Goal: Task Accomplishment & Management: Manage account settings

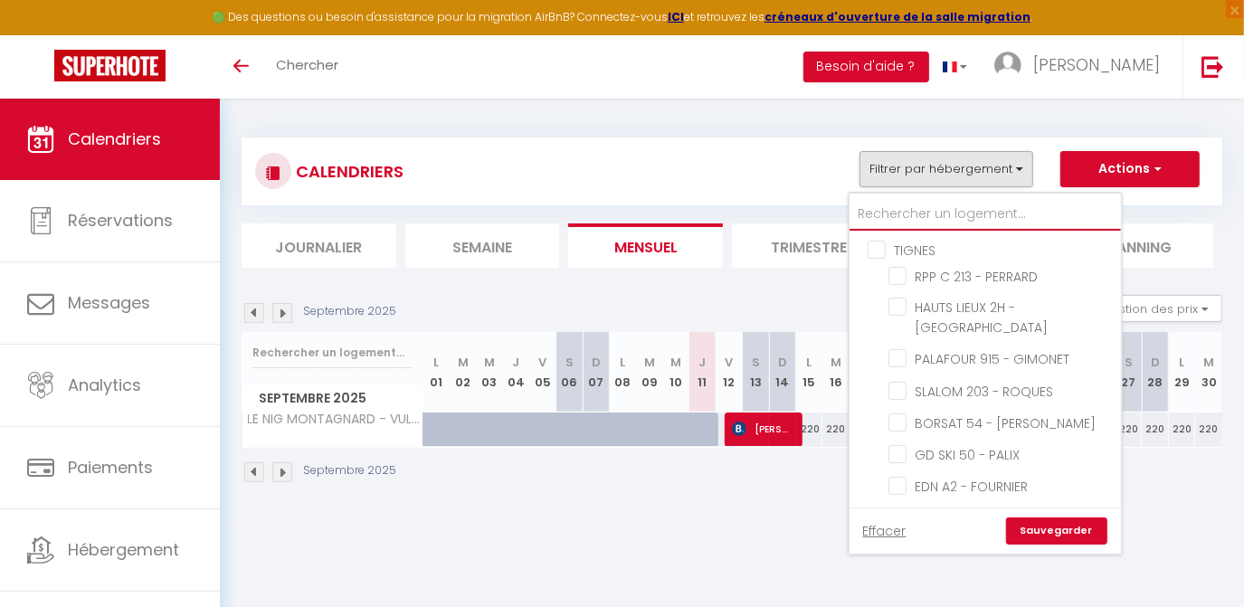
click at [889, 207] on input "text" at bounding box center [984, 214] width 271 height 33
type input "d"
checkbox input "false"
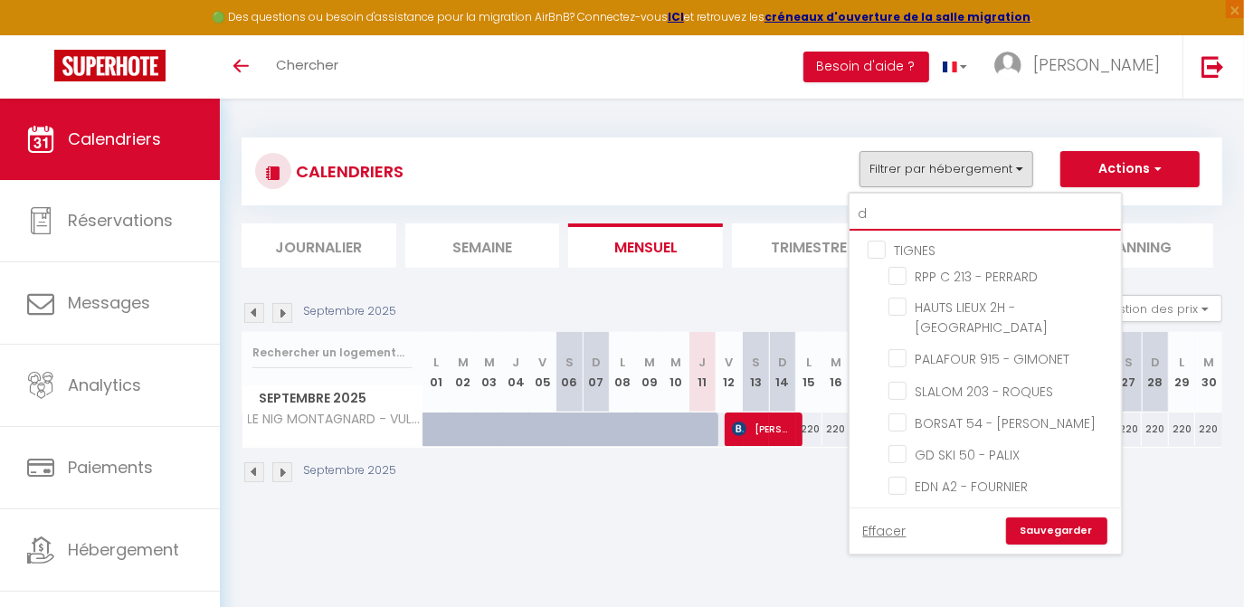
checkbox input "false"
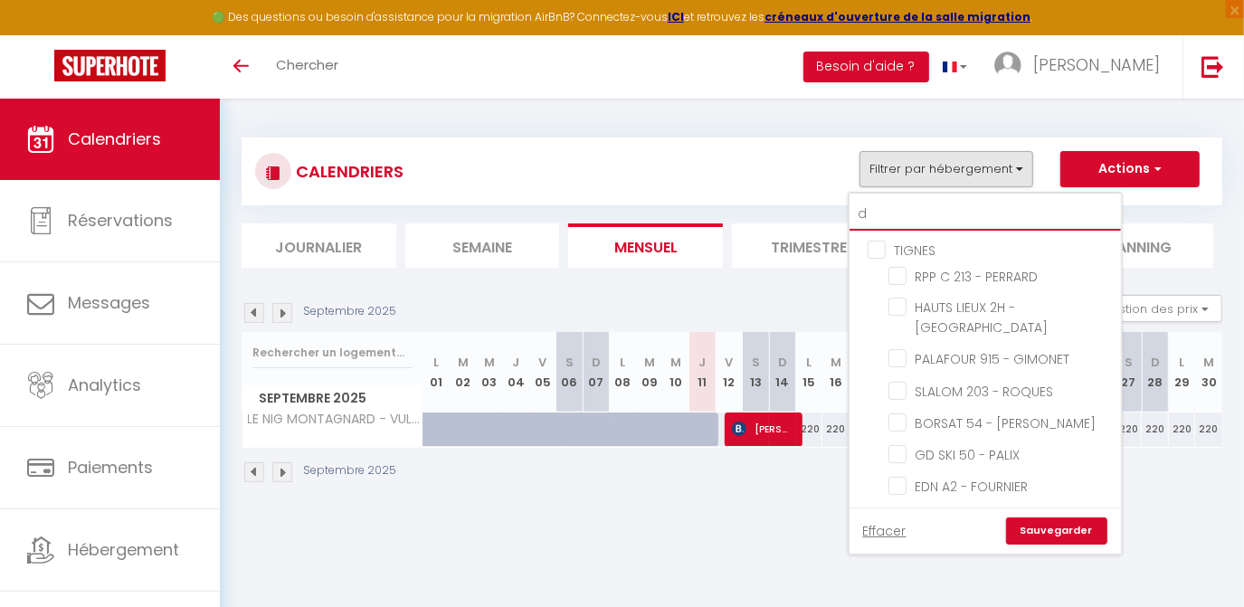
checkbox input "false"
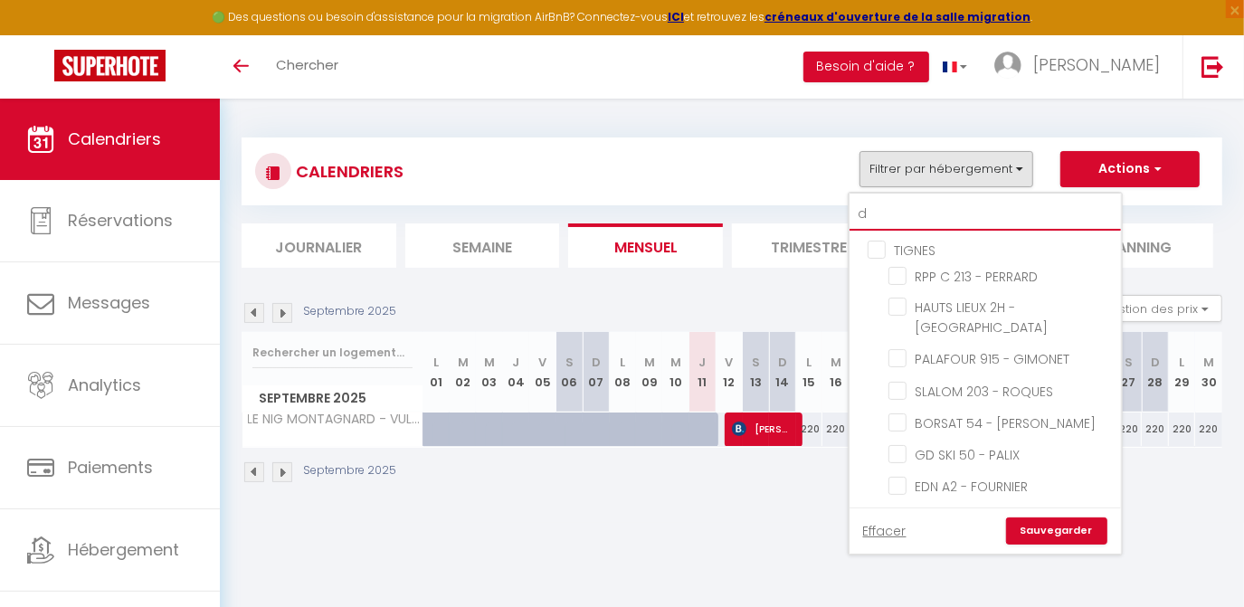
checkbox input "false"
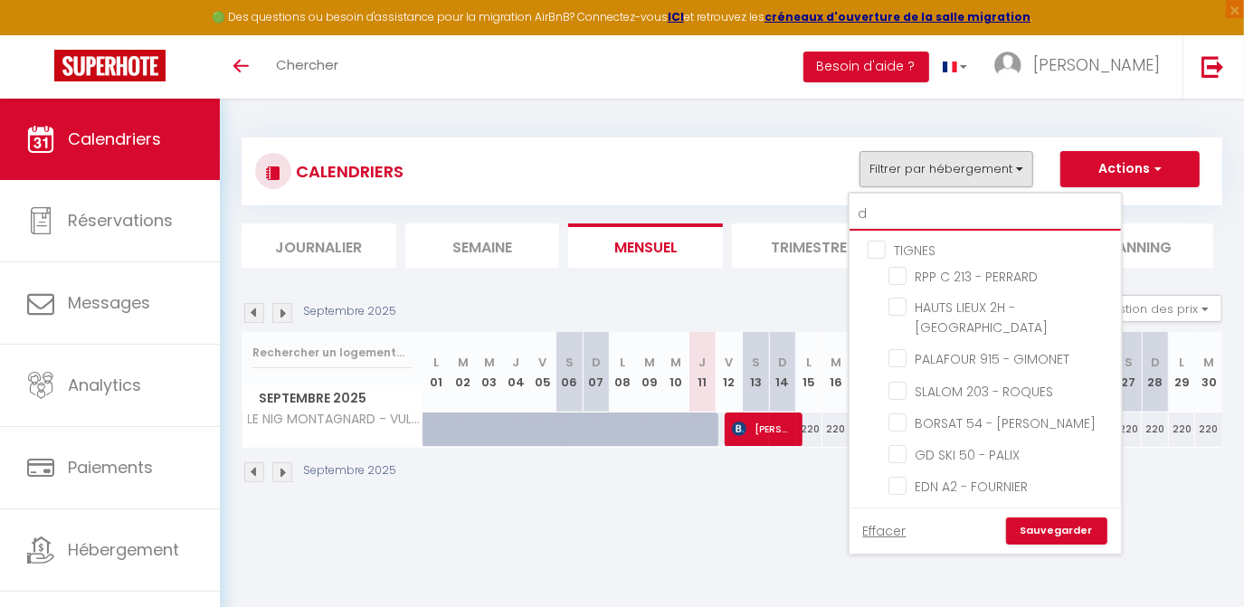
checkbox input "false"
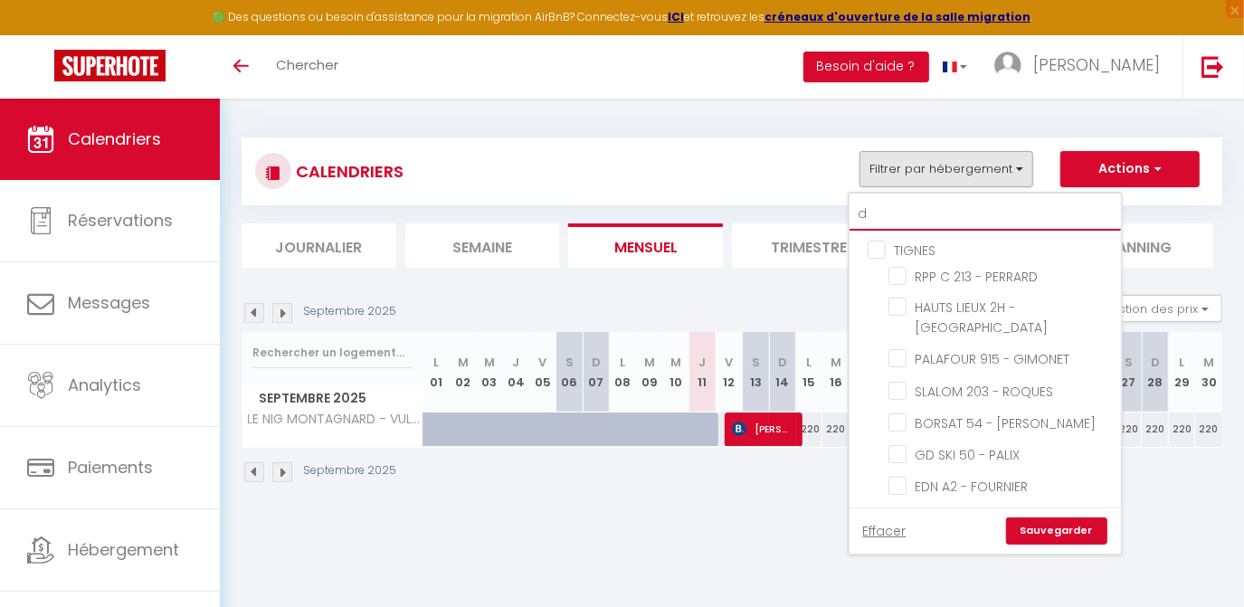
checkbox input "false"
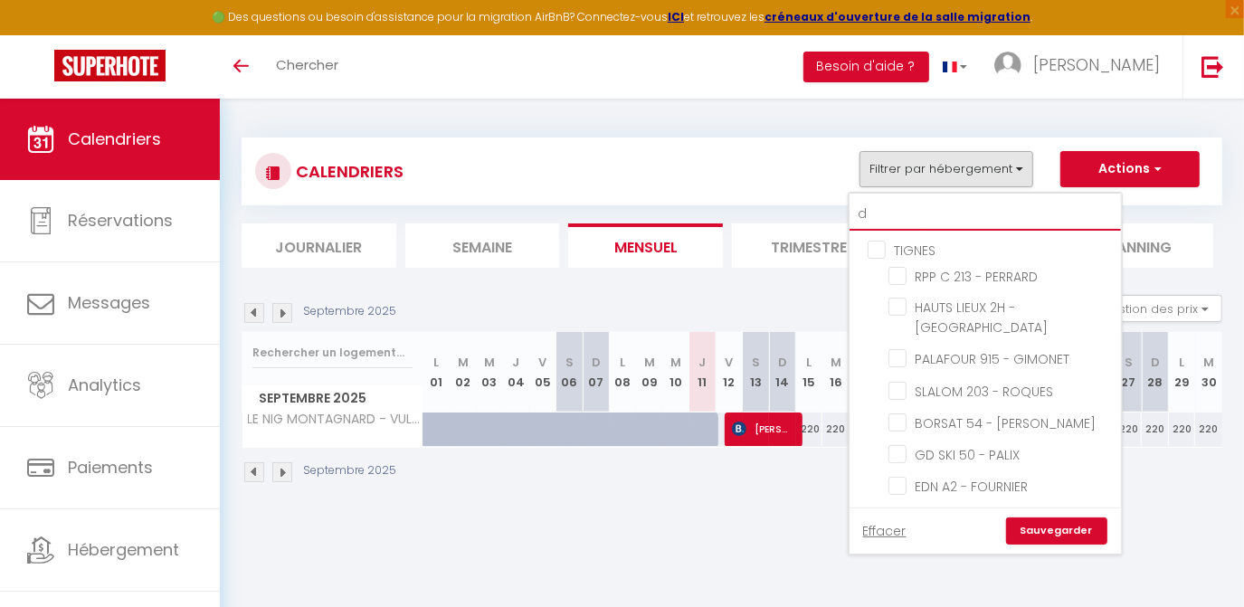
checkbox input "false"
checkbox input "true"
checkbox input "false"
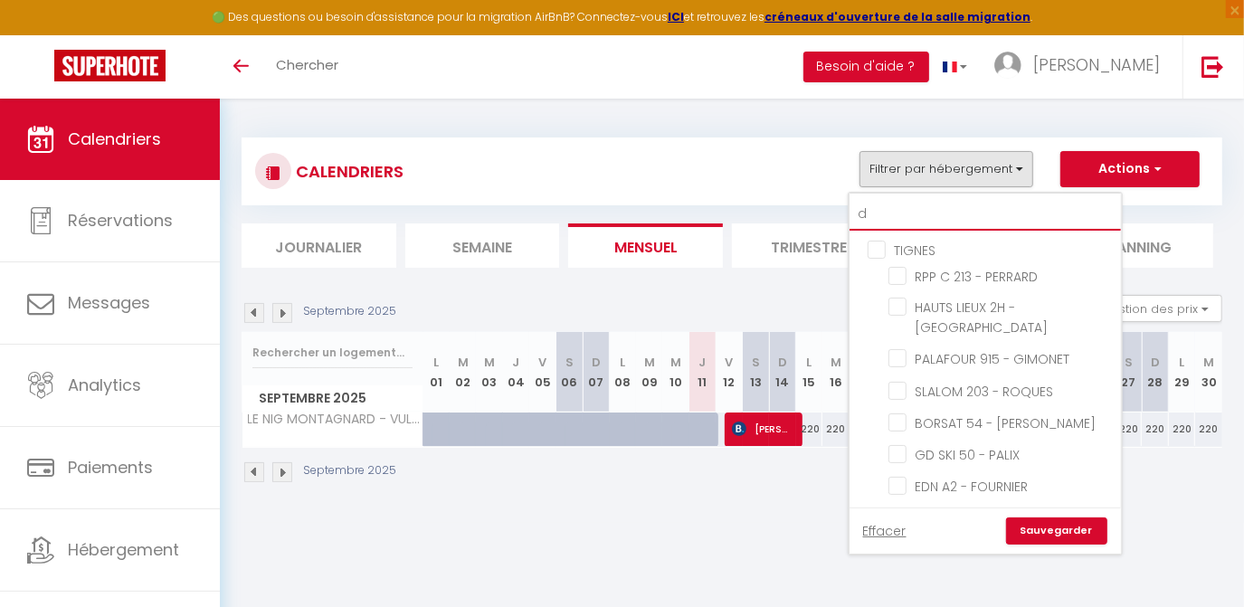
checkbox input "false"
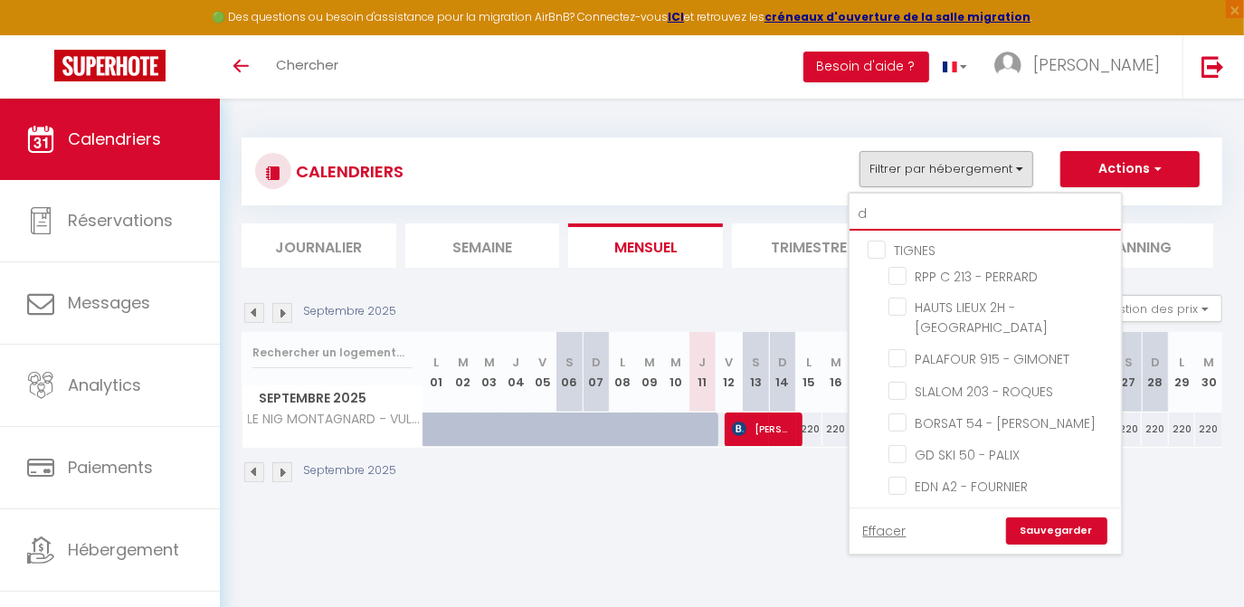
checkbox input "false"
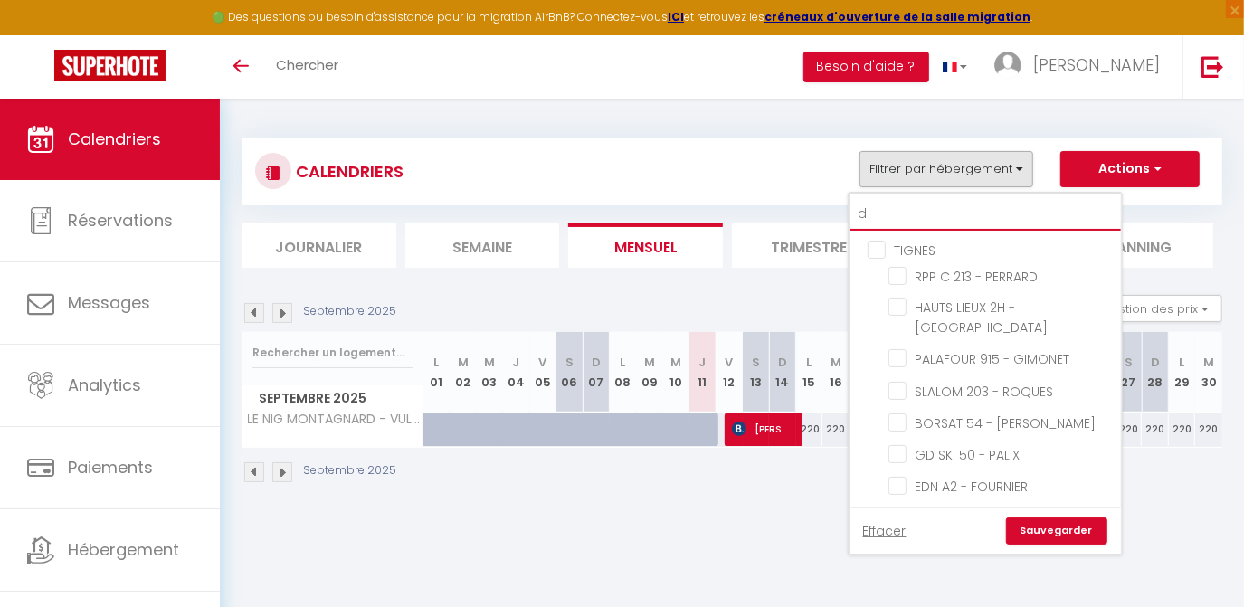
checkbox input "false"
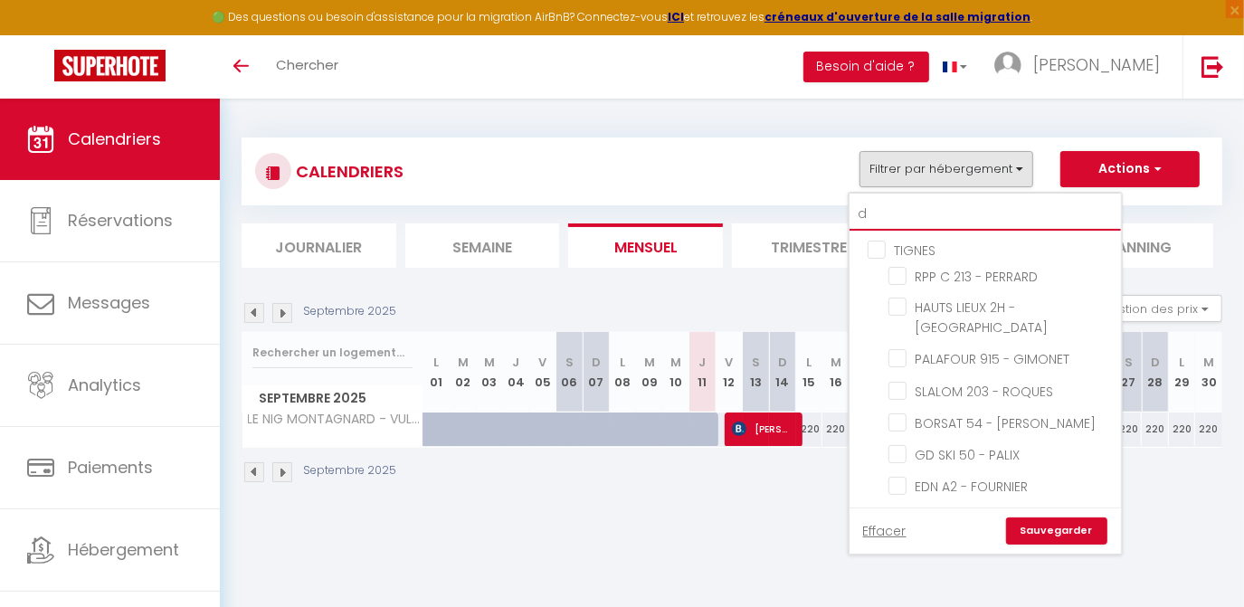
checkbox input "false"
type input "de"
checkbox input "false"
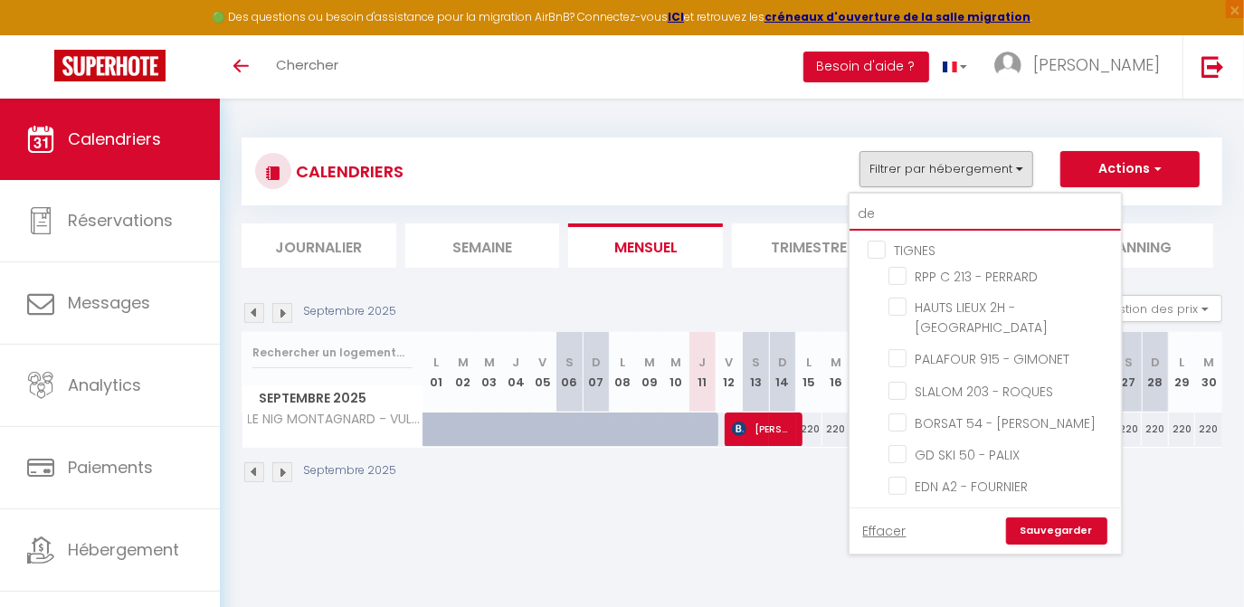
checkbox input "false"
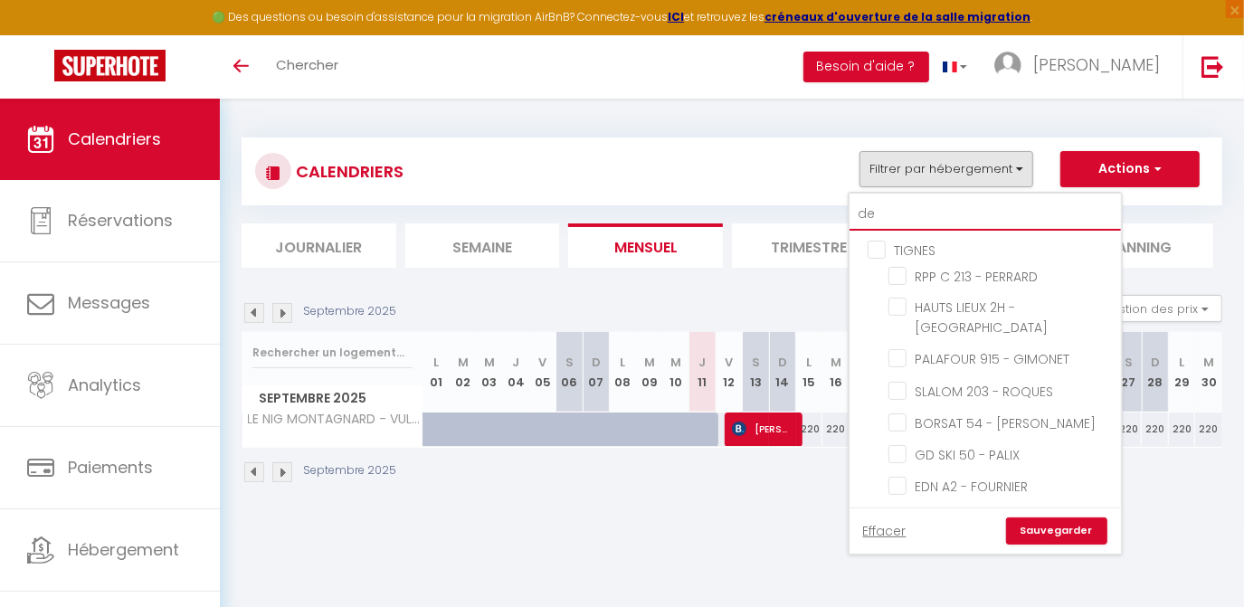
checkbox input "false"
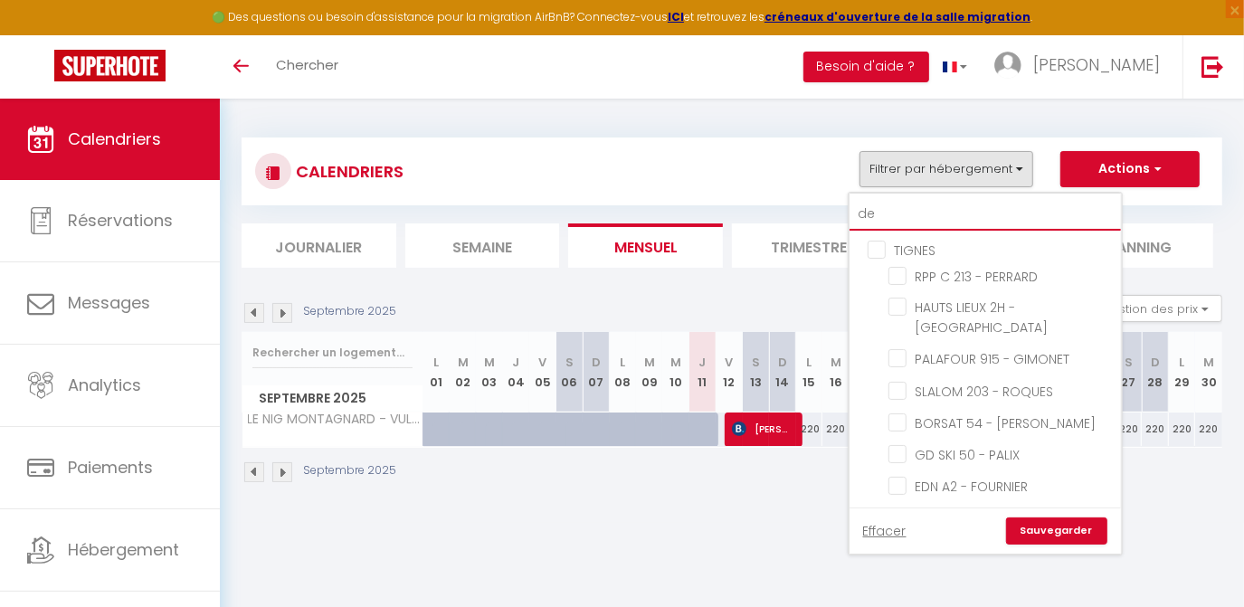
checkbox input "false"
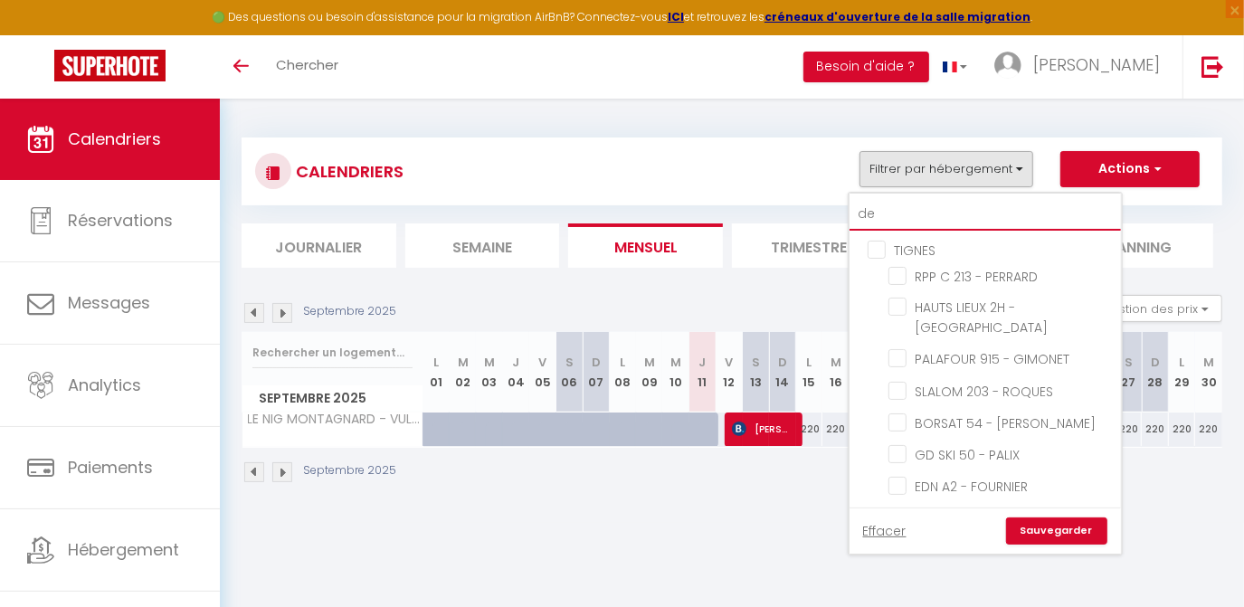
checkbox input "false"
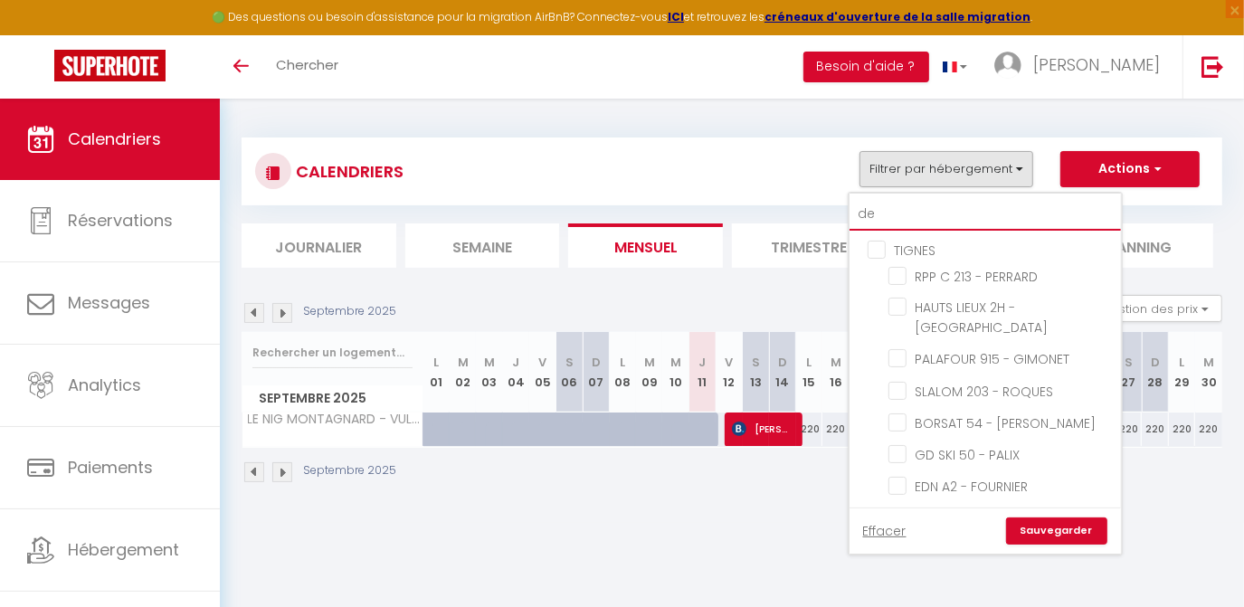
checkbox input "false"
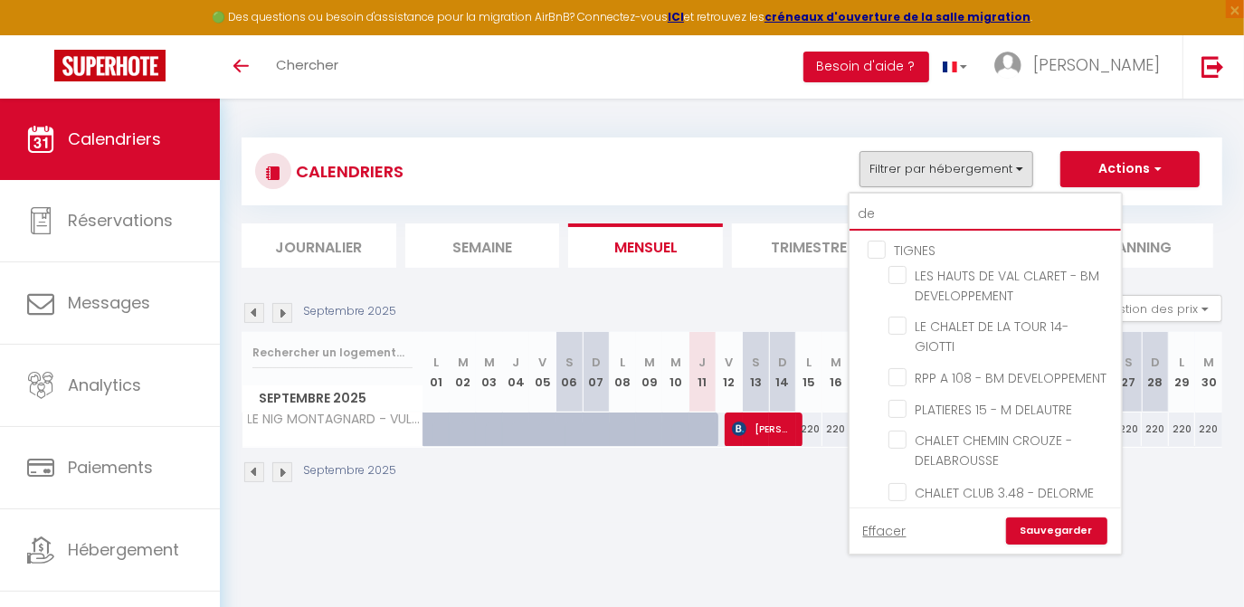
type input "del"
checkbox input "false"
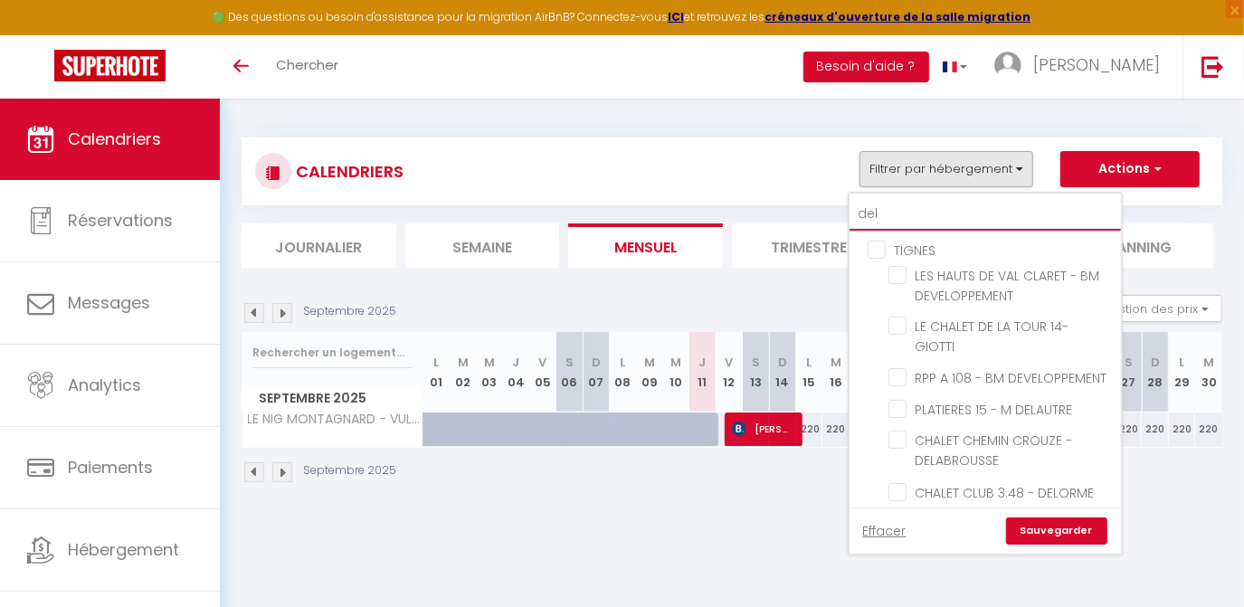
checkbox input "false"
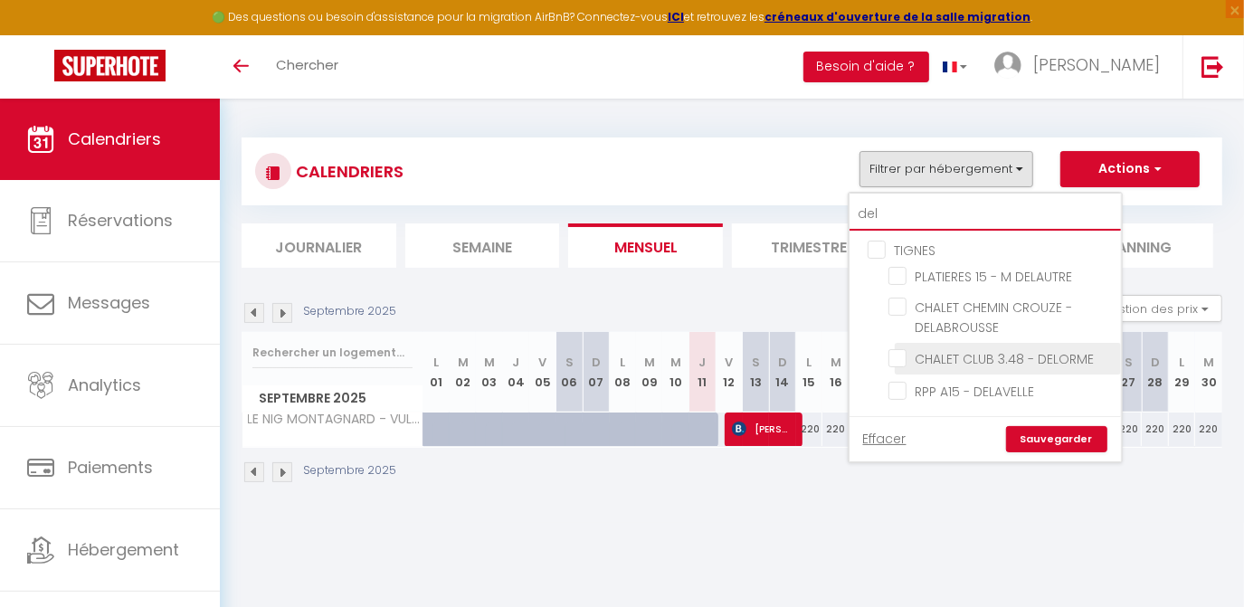
type input "del"
click at [901, 357] on input "CHALET CLUB 3.48 - DELORME" at bounding box center [1001, 357] width 226 height 18
checkbox input "true"
checkbox input "false"
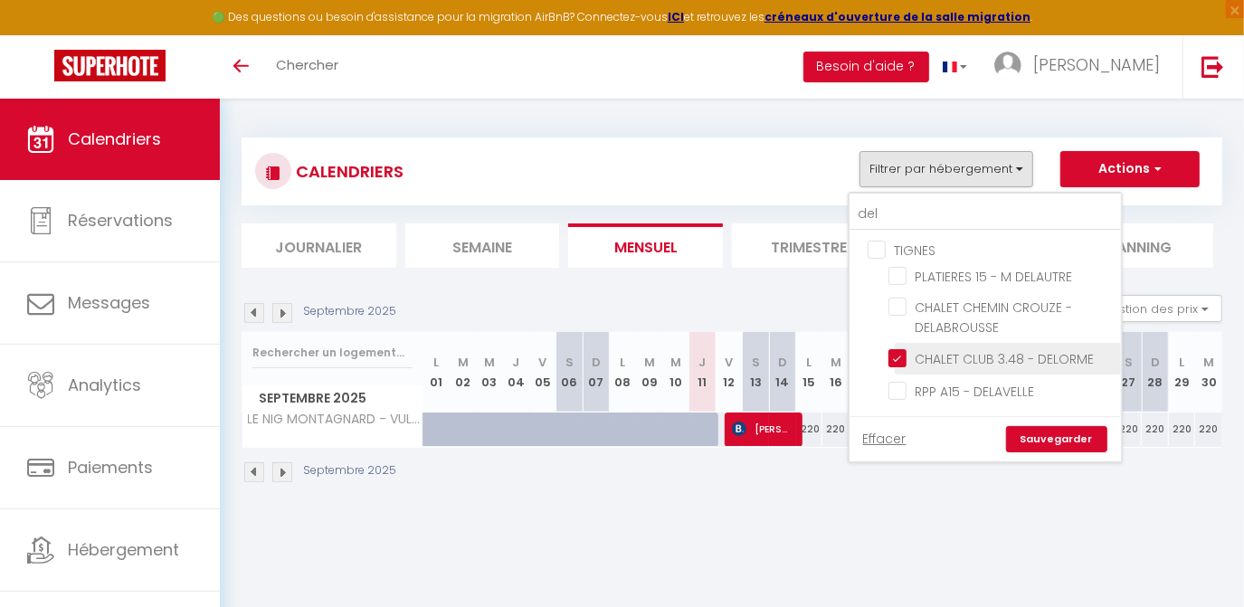
checkbox input "false"
click at [1083, 433] on link "Sauvegarder" at bounding box center [1056, 439] width 101 height 27
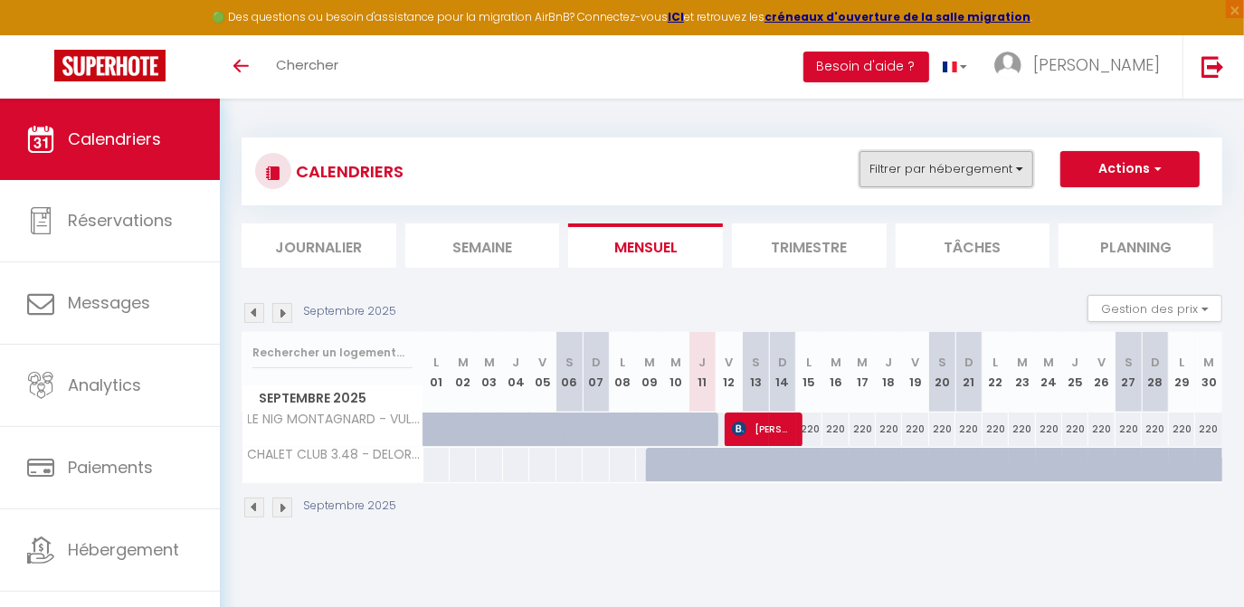
click at [992, 166] on button "Filtrer par hébergement" at bounding box center [946, 169] width 174 height 36
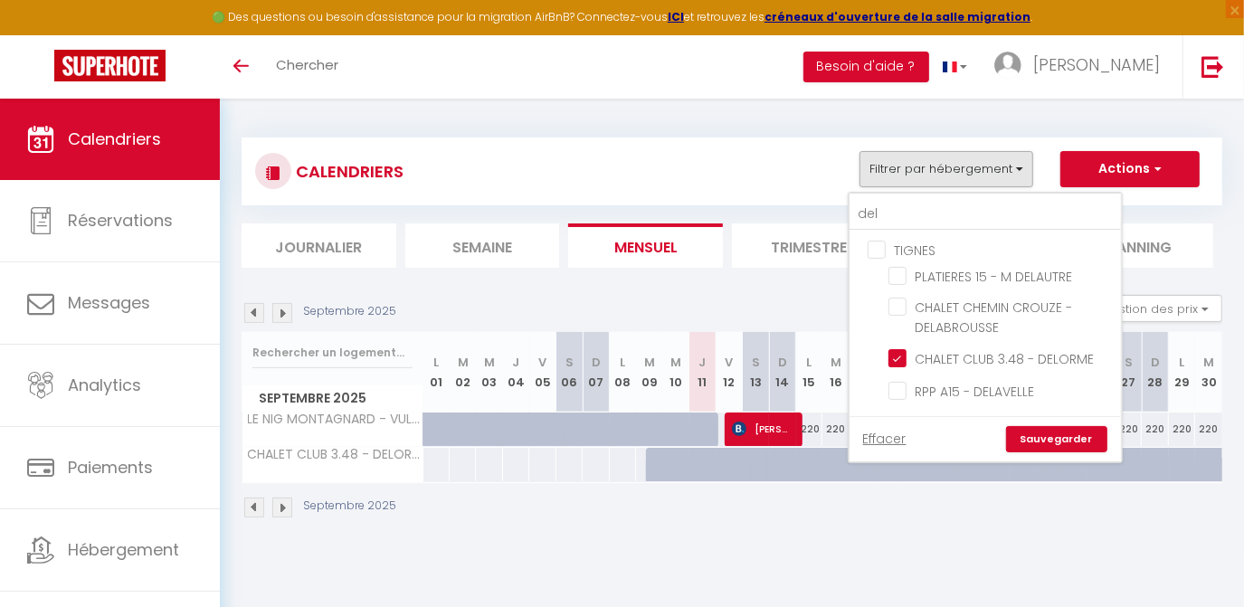
click at [521, 546] on div "CALENDRIERS Filtrer par hébergement del TIGNES PLATIERES 15 - M DELAUTRE CHALET…" at bounding box center [732, 329] width 1024 height 460
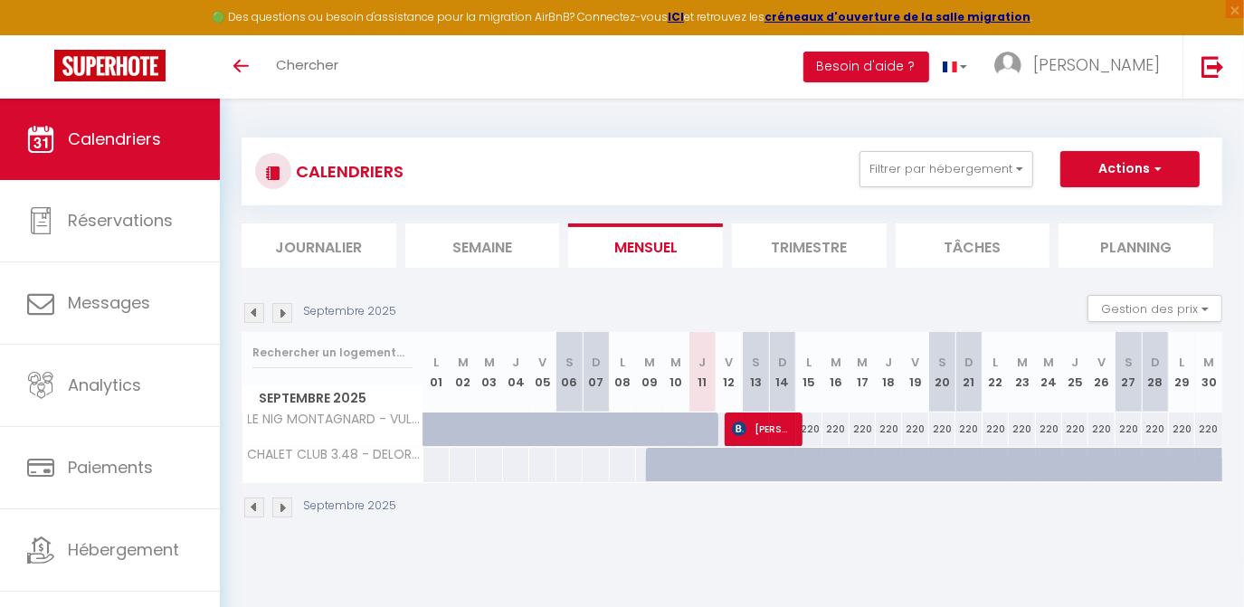
click at [285, 309] on img at bounding box center [282, 313] width 20 height 20
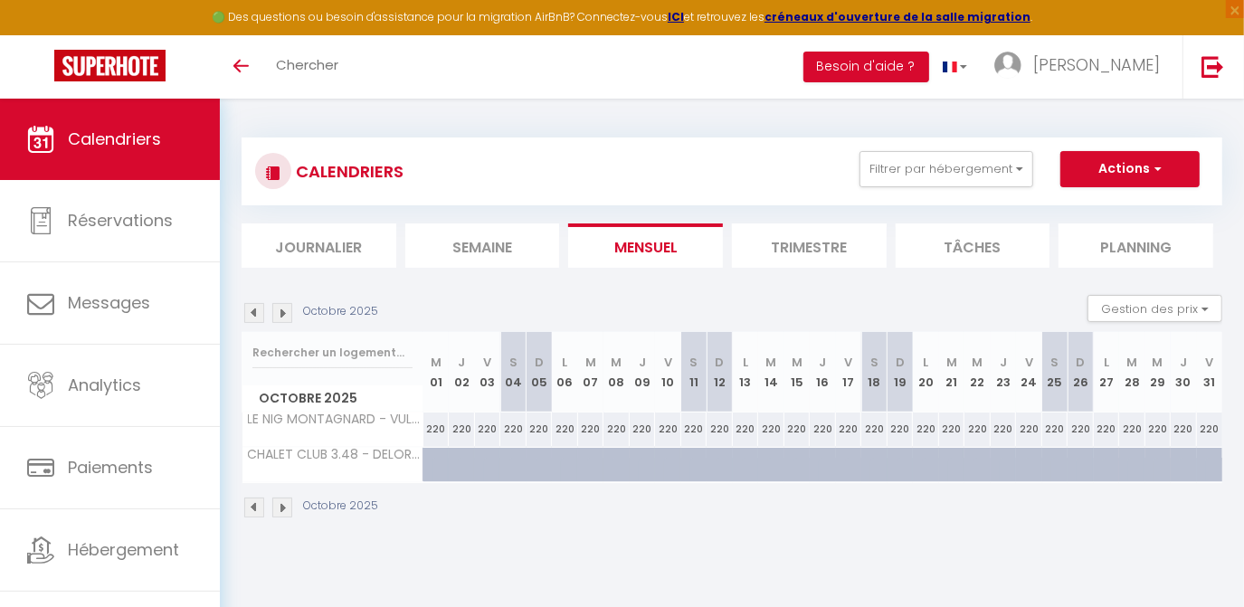
click at [285, 309] on img at bounding box center [282, 313] width 20 height 20
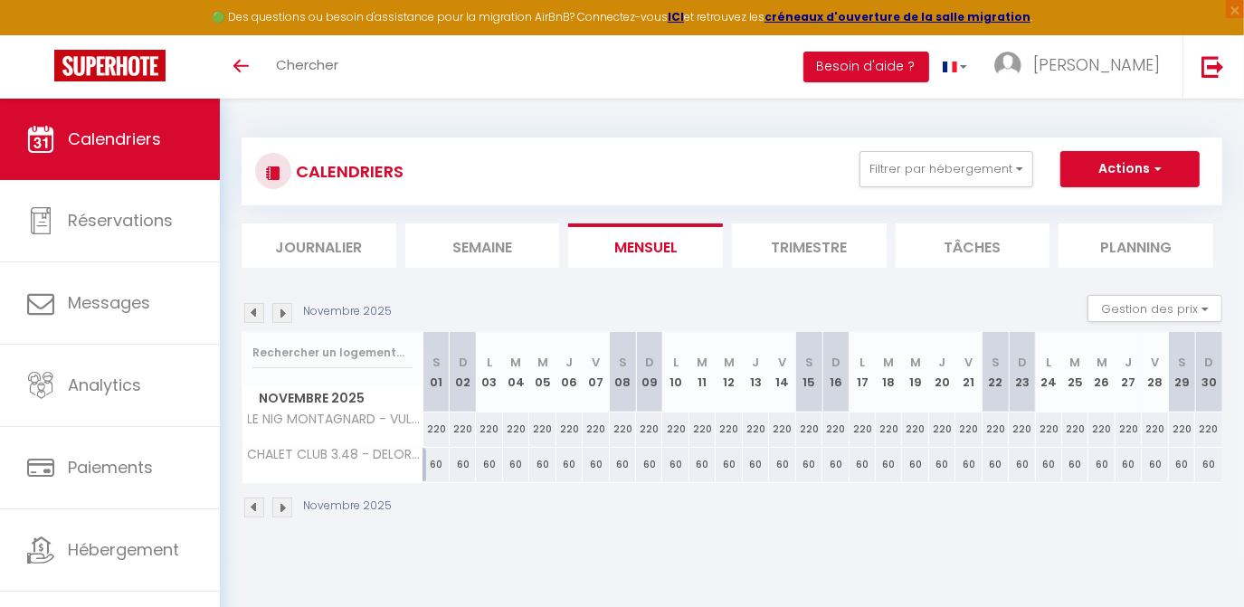
click at [285, 309] on img at bounding box center [282, 313] width 20 height 20
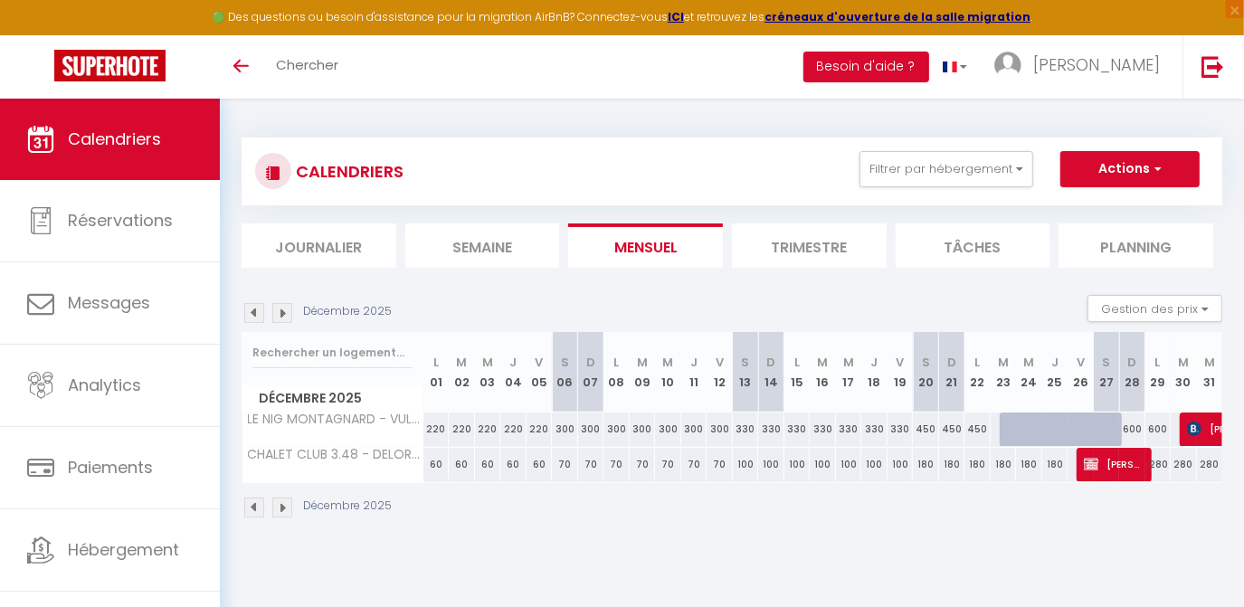
click at [254, 315] on img at bounding box center [254, 313] width 20 height 20
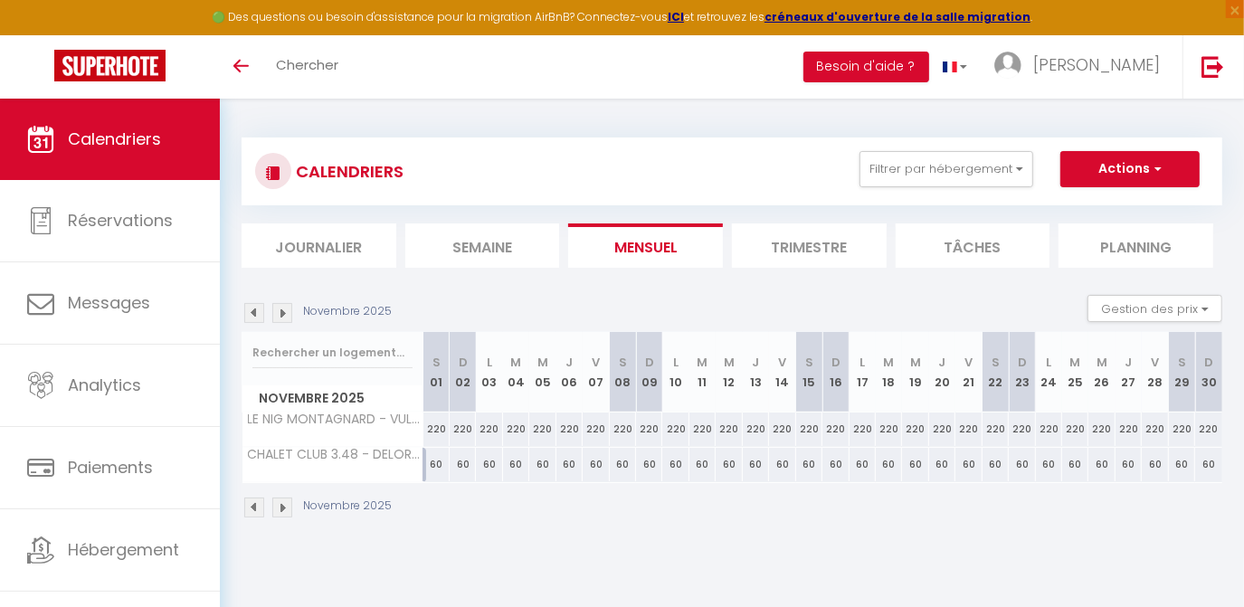
click at [282, 312] on img at bounding box center [282, 313] width 20 height 20
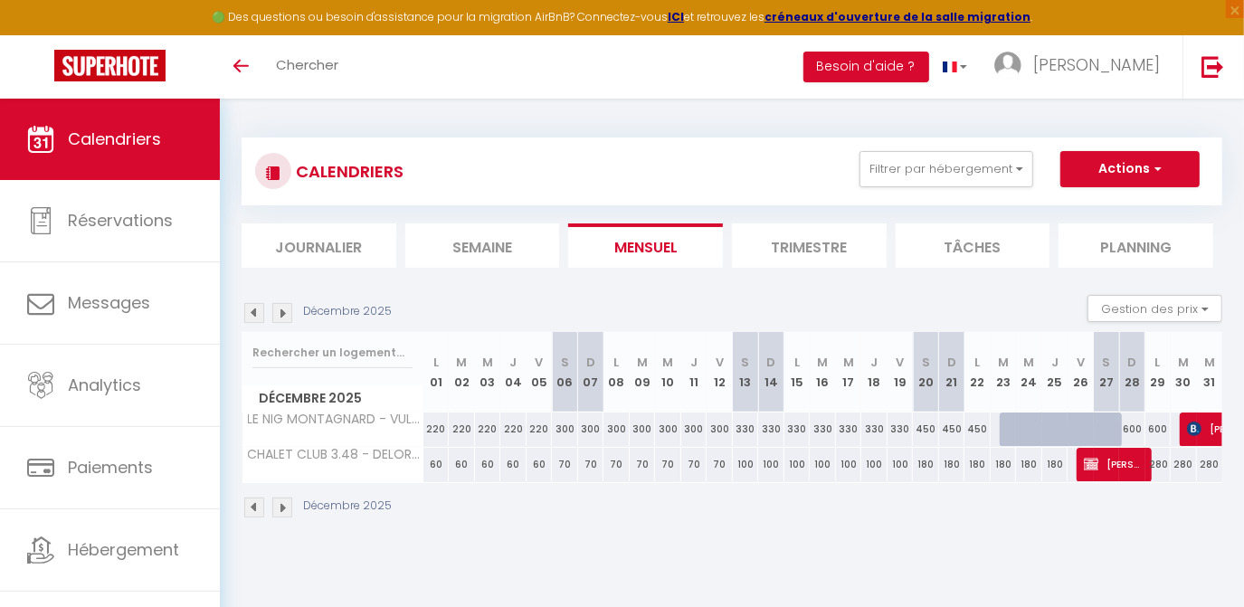
click at [282, 312] on img at bounding box center [282, 313] width 20 height 20
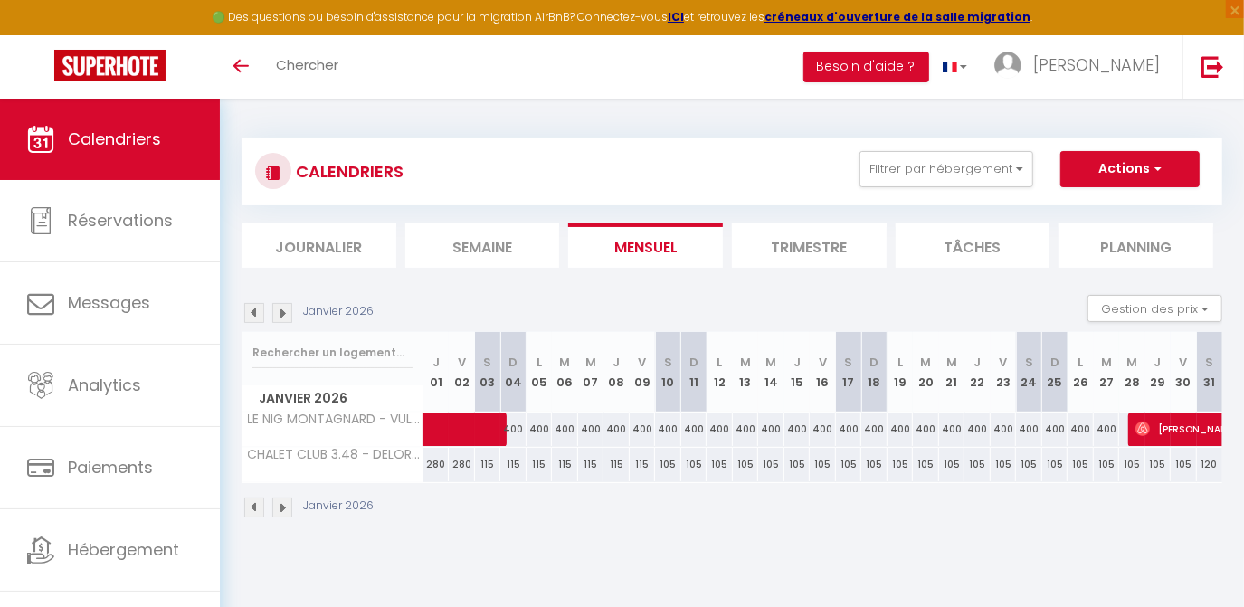
click at [282, 312] on img at bounding box center [282, 313] width 20 height 20
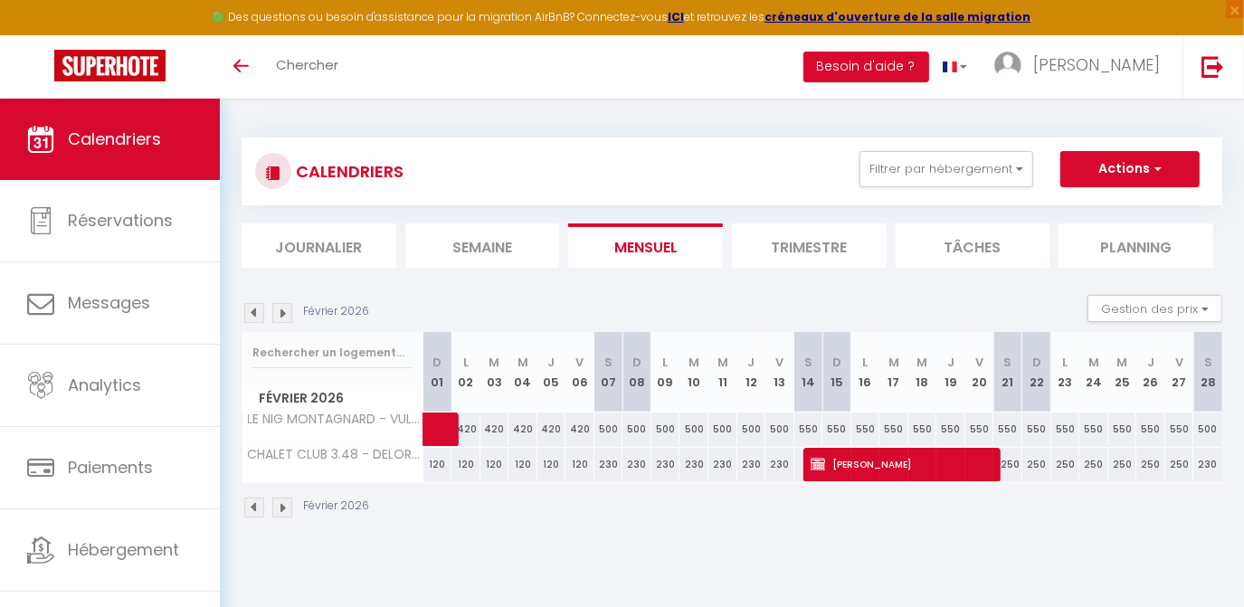
click at [282, 312] on img at bounding box center [282, 313] width 20 height 20
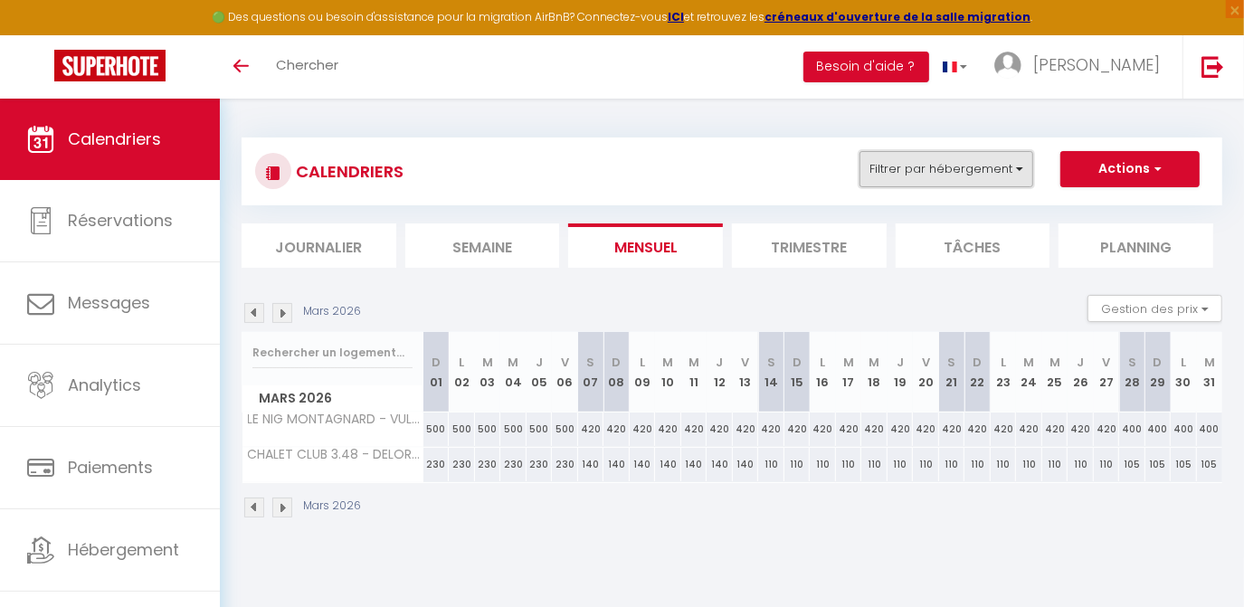
click at [932, 175] on button "Filtrer par hébergement" at bounding box center [946, 169] width 174 height 36
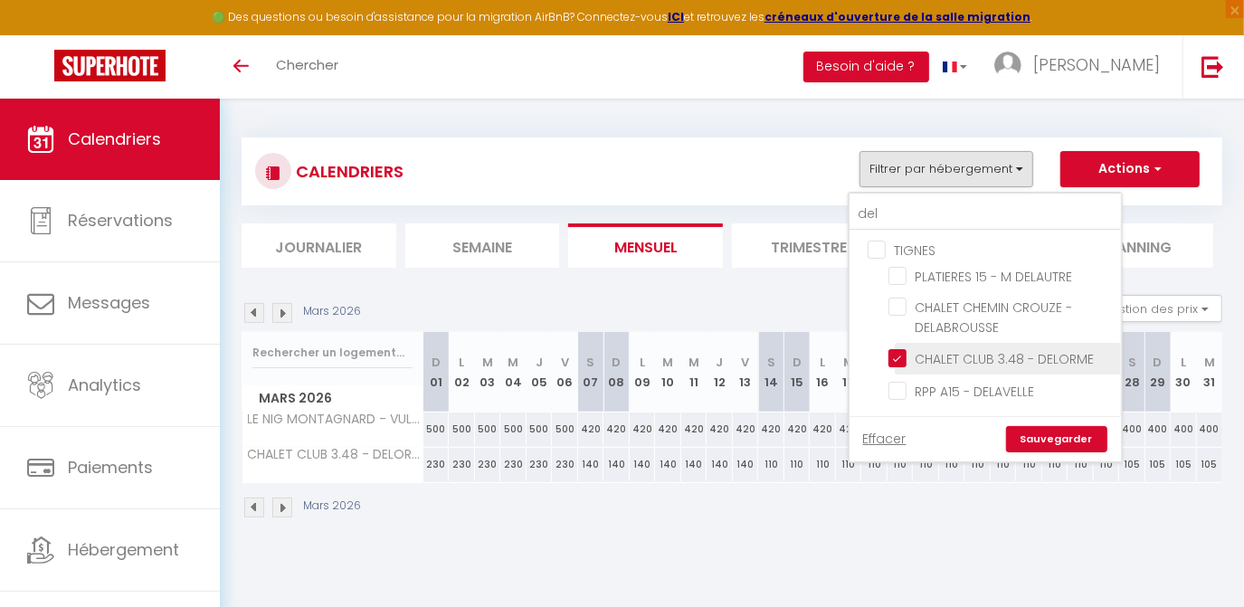
click at [905, 352] on input "CHALET CLUB 3.48 - DELORME" at bounding box center [1001, 357] width 226 height 18
checkbox input "false"
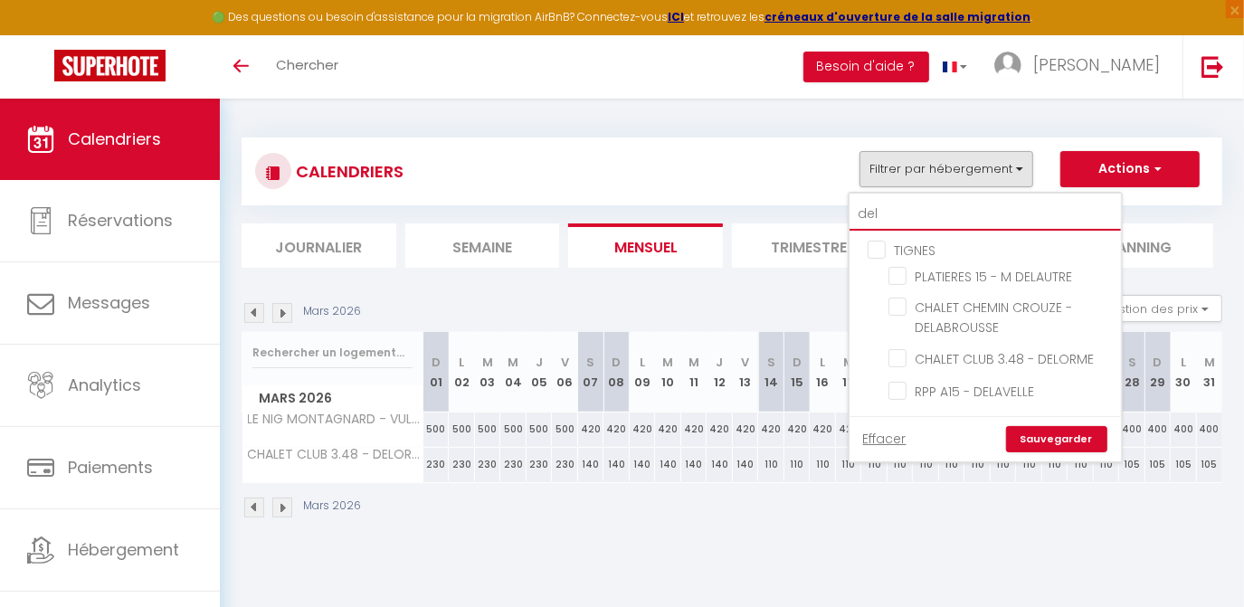
drag, startPoint x: 879, startPoint y: 211, endPoint x: 848, endPoint y: 219, distance: 31.8
click at [848, 219] on div "CALENDRIERS Filtrer par hébergement del TIGNES PLATIERES 15 - M DELAUTRE CHALET…" at bounding box center [732, 202] width 981 height 130
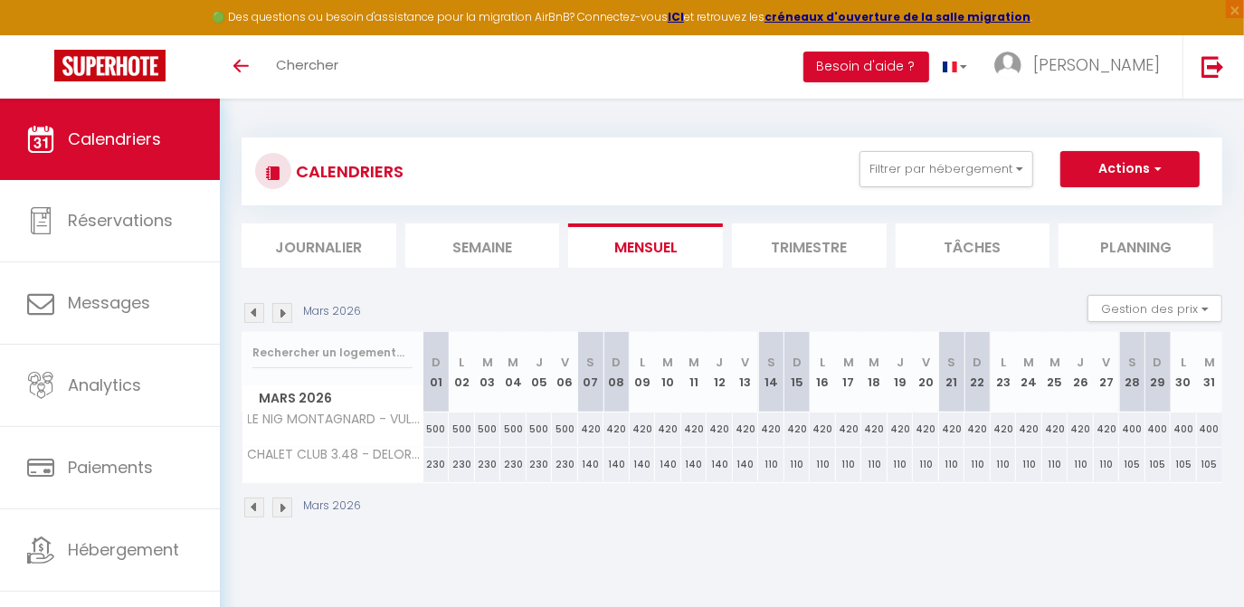
click at [924, 186] on div "CALENDRIERS Filtrer par hébergement del TIGNES PLATIERES 15 - M DELAUTRE CHALET…" at bounding box center [731, 171] width 953 height 41
click at [908, 166] on button "Filtrer par hébergement" at bounding box center [946, 169] width 174 height 36
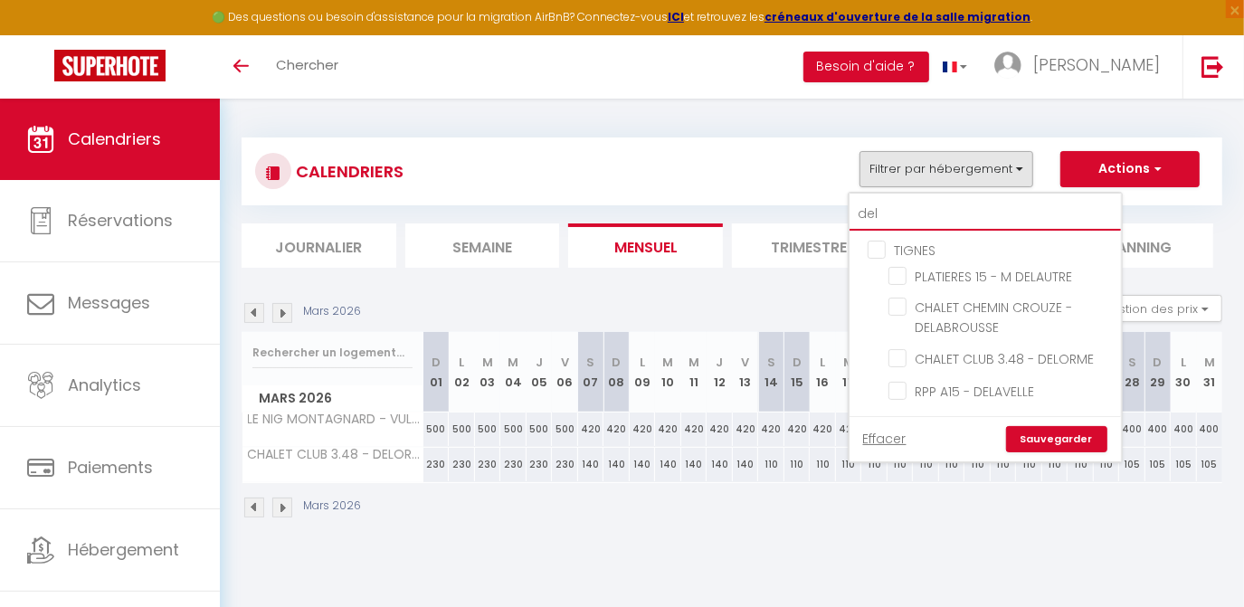
click at [892, 208] on input "del" at bounding box center [984, 214] width 271 height 33
type input "de"
checkbox input "false"
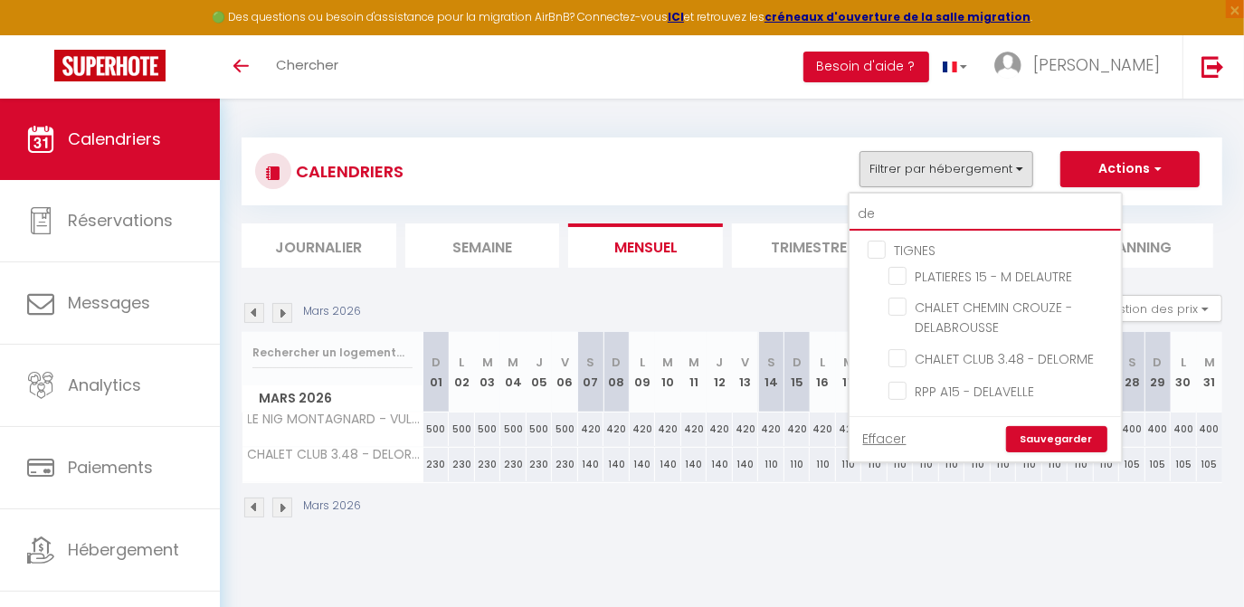
checkbox input "false"
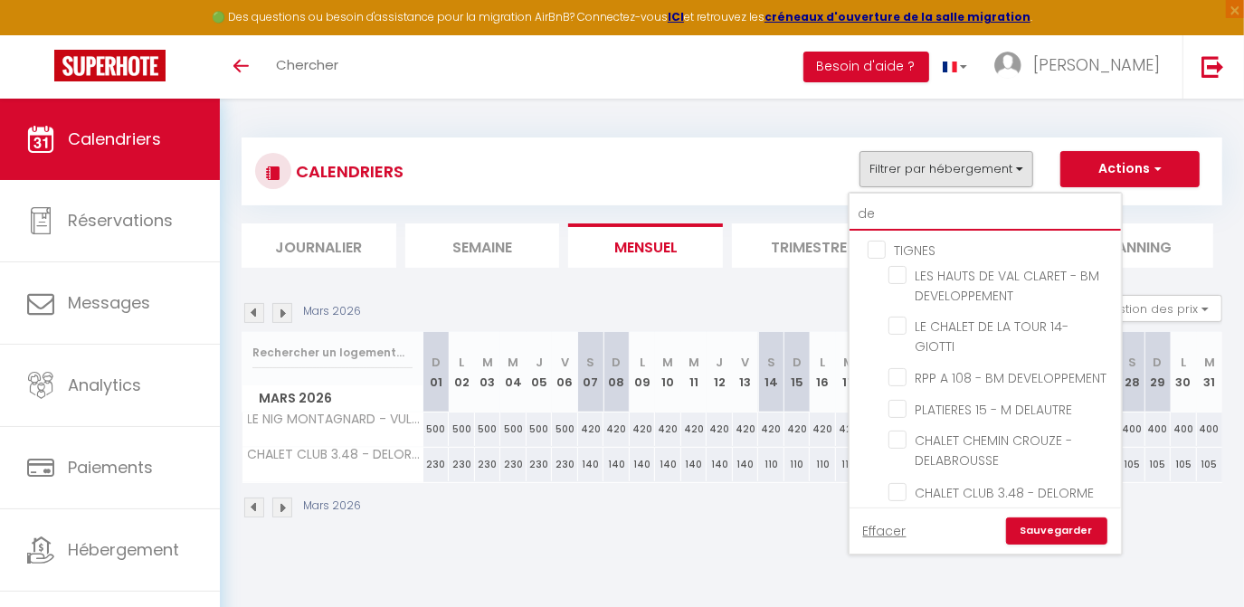
type input "d"
checkbox input "false"
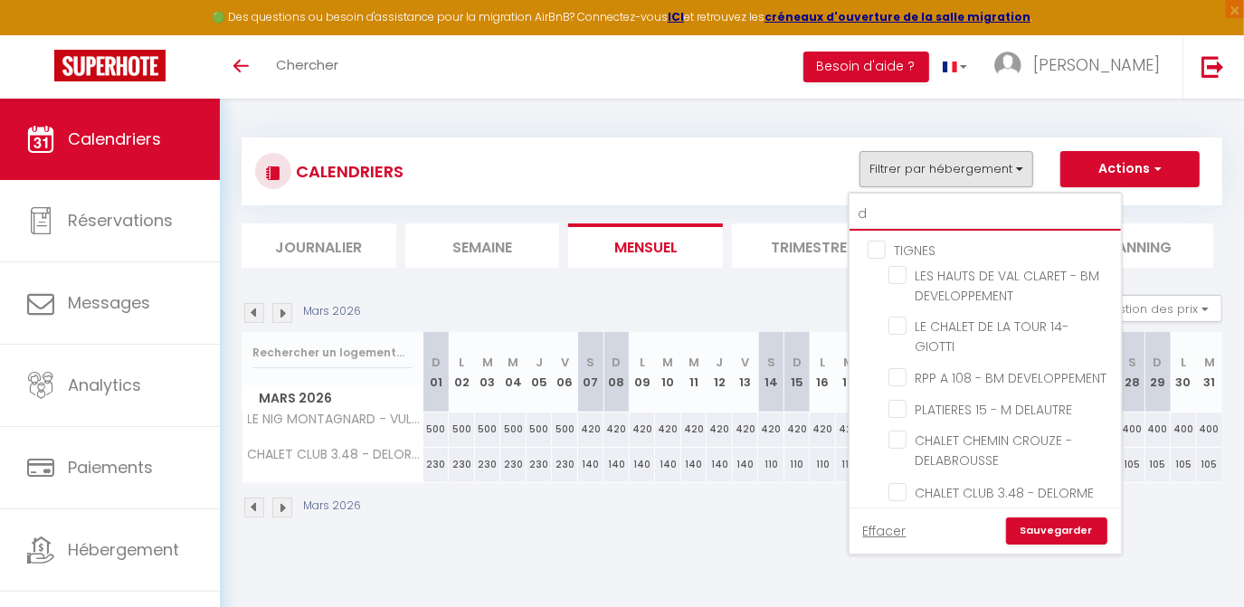
checkbox input "false"
checkbox input "true"
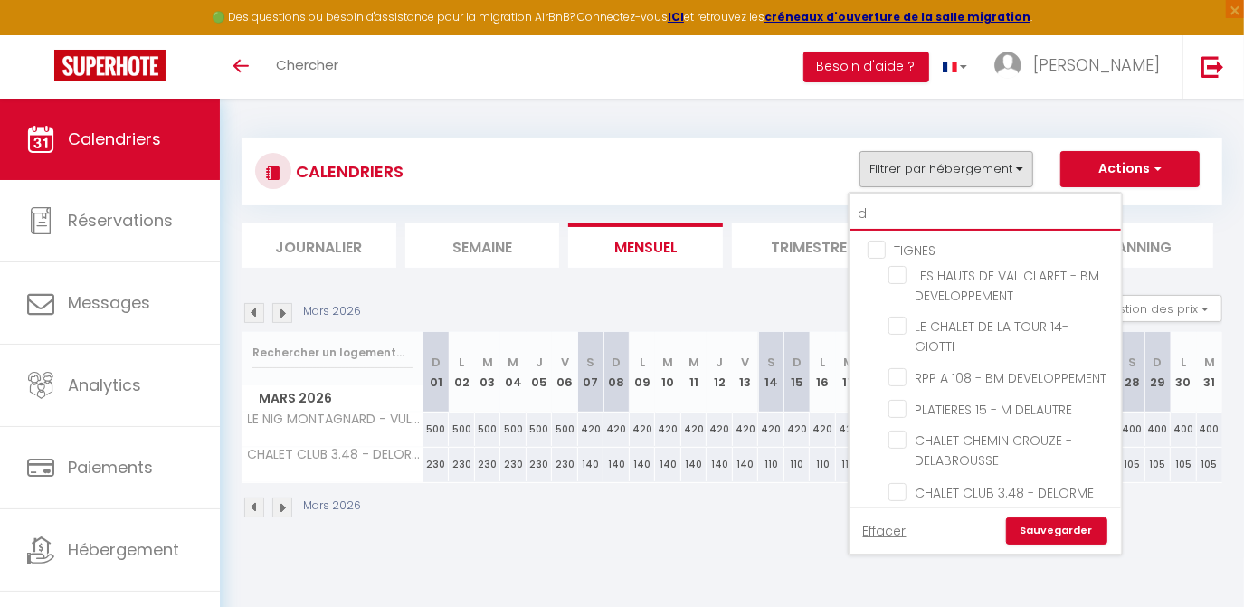
checkbox input "false"
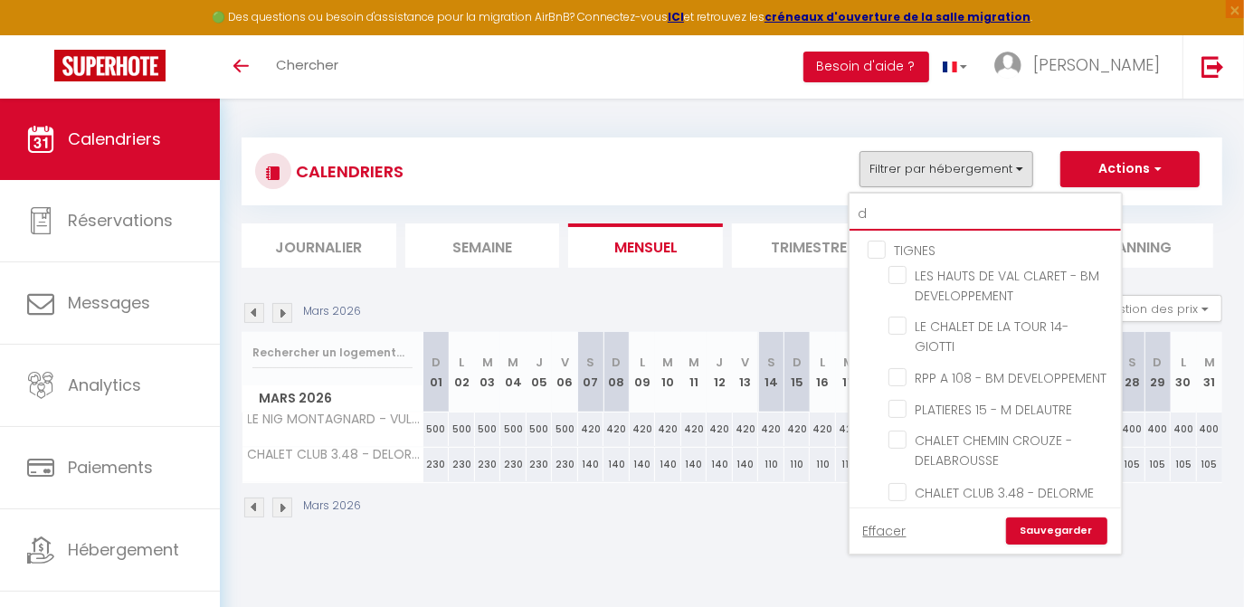
checkbox input "false"
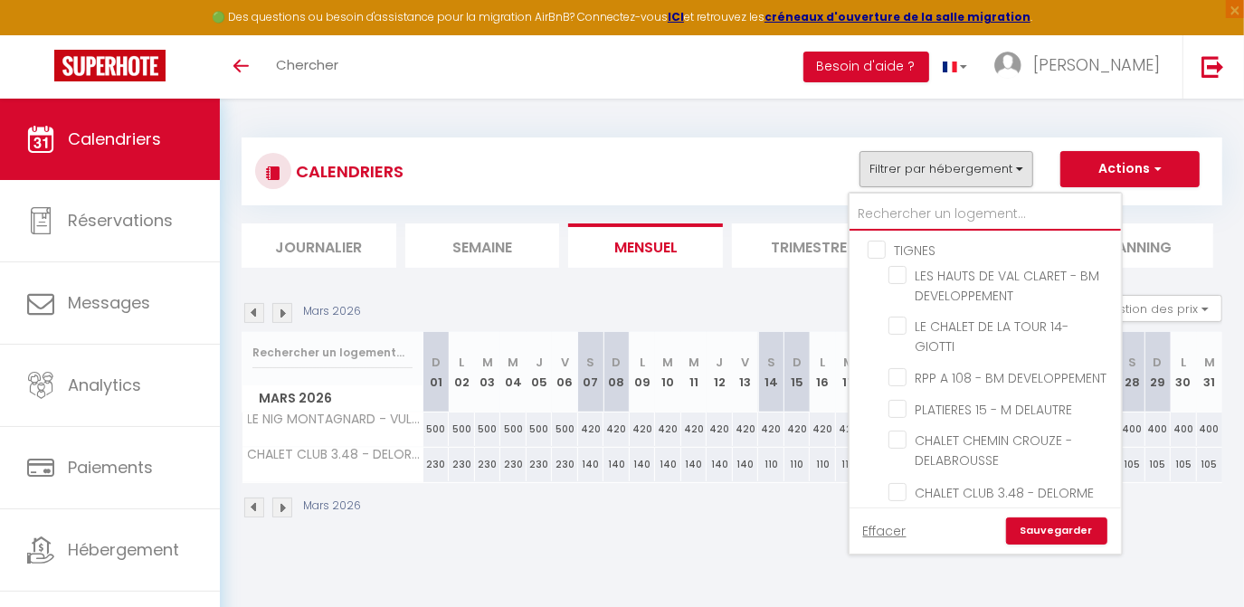
checkbox input "false"
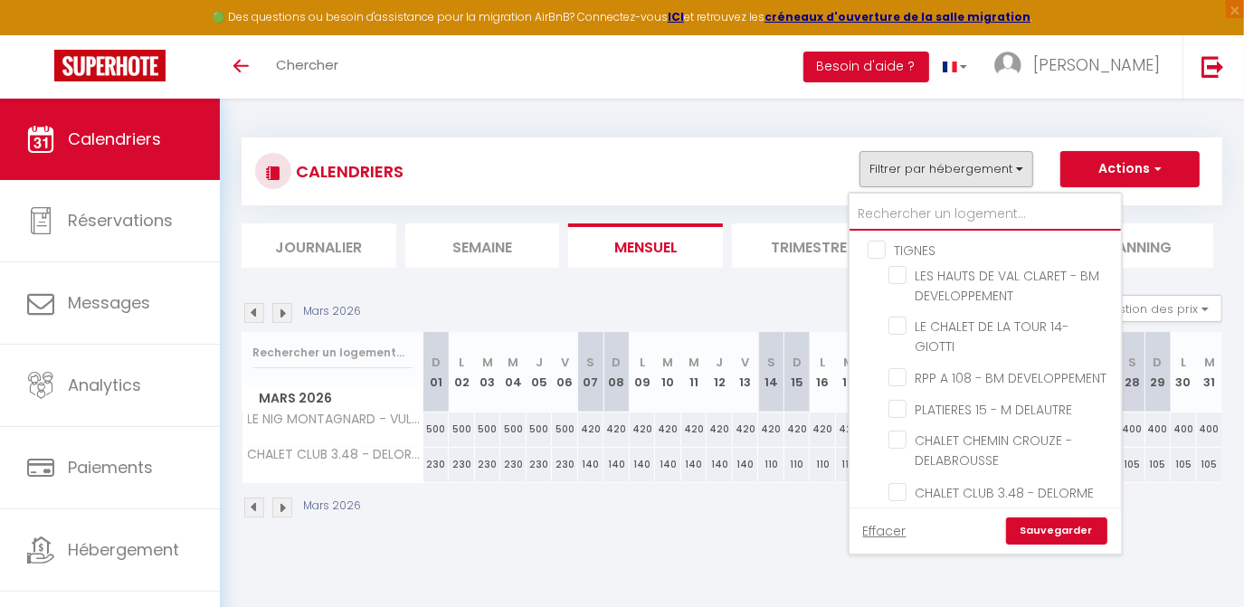
checkbox input "false"
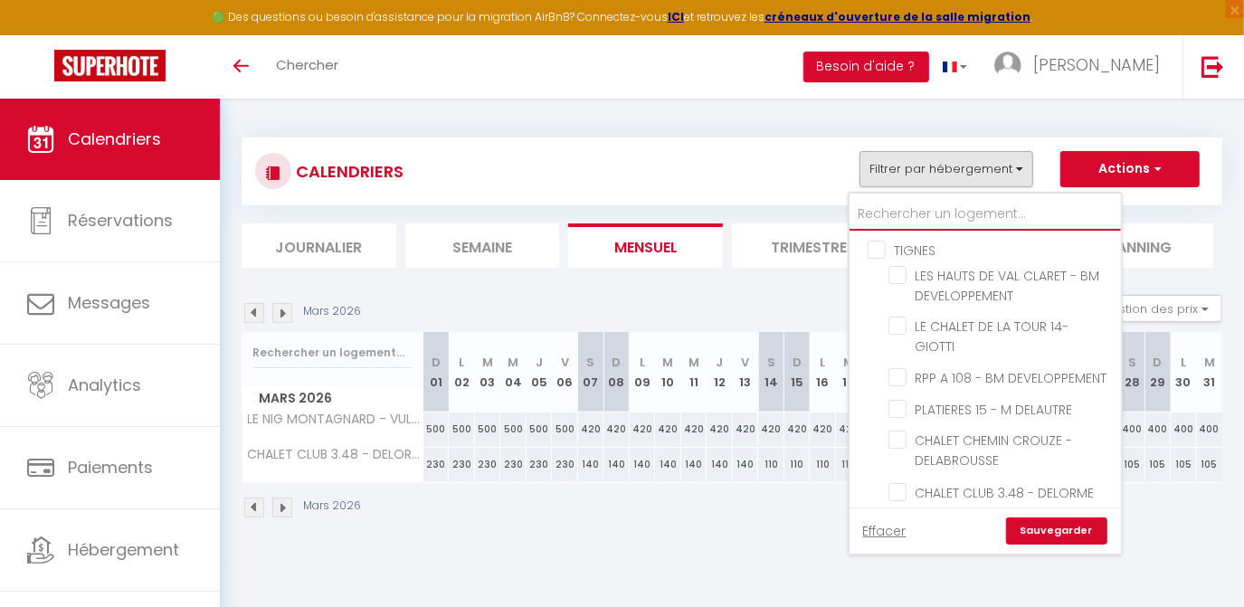
checkbox input "false"
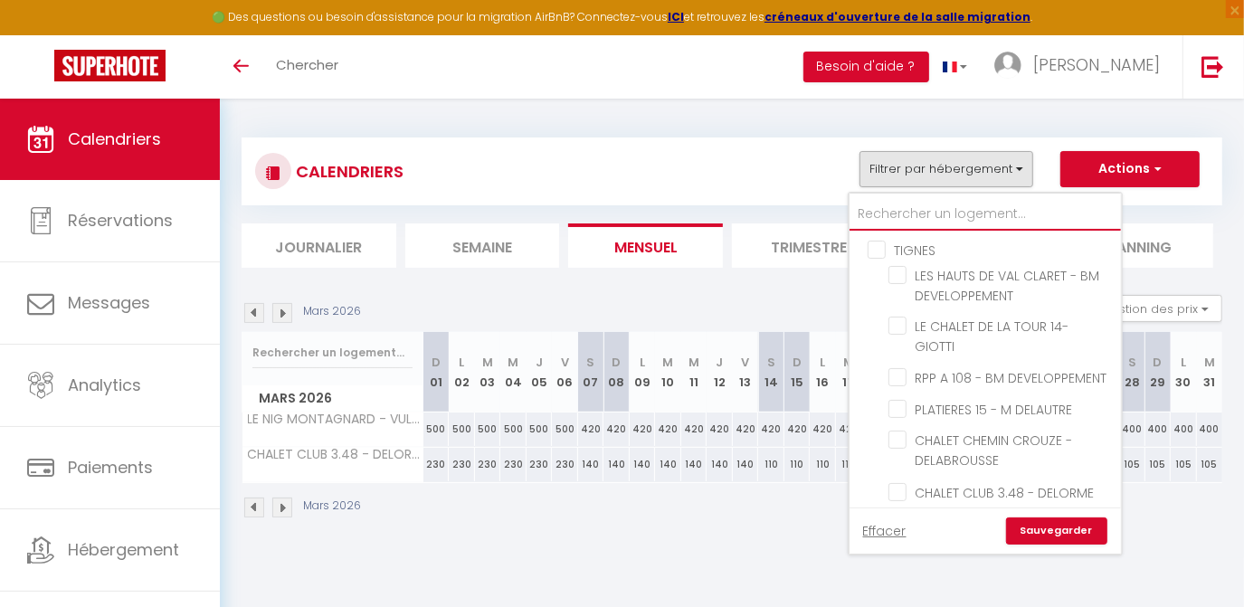
checkbox input "false"
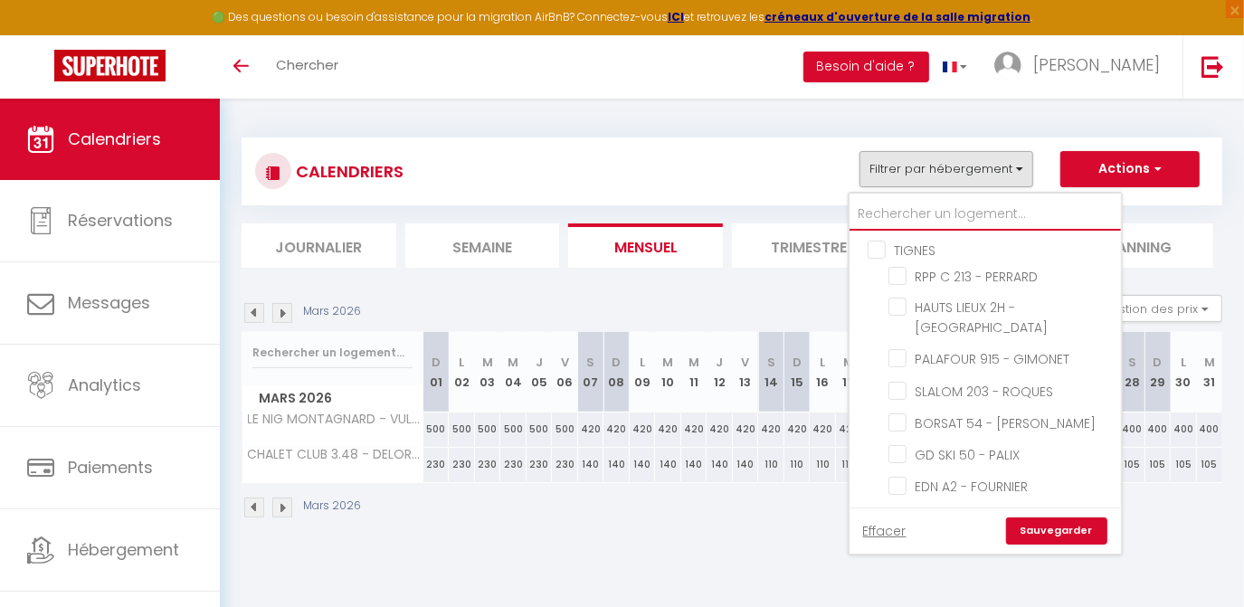
type input "e"
checkbox input "false"
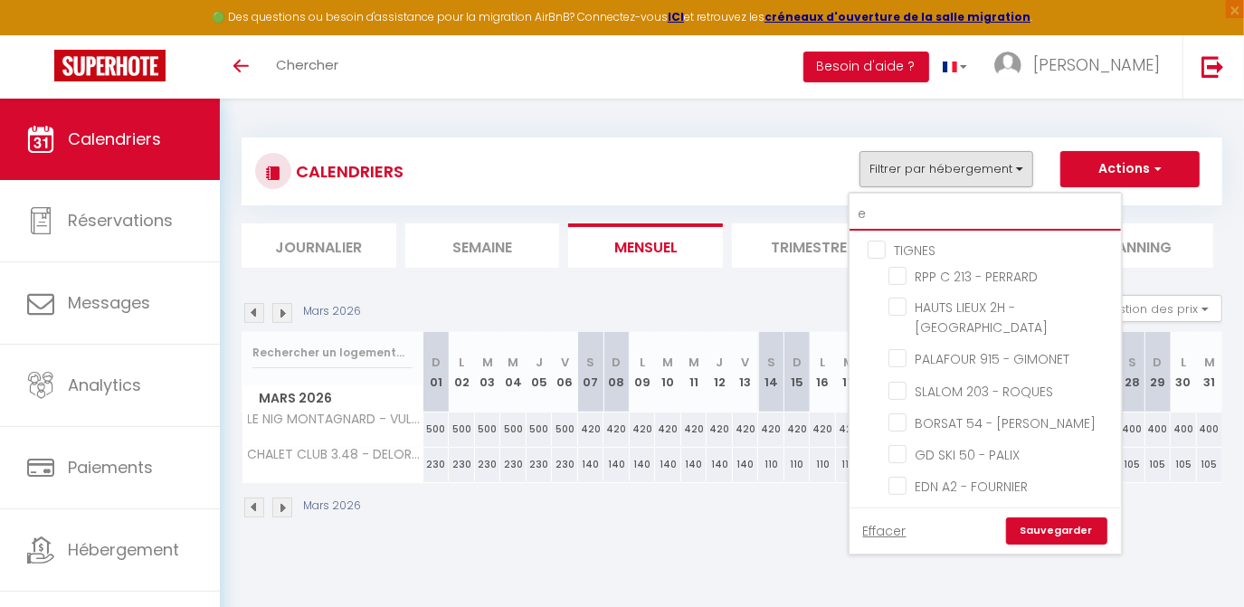
checkbox input "false"
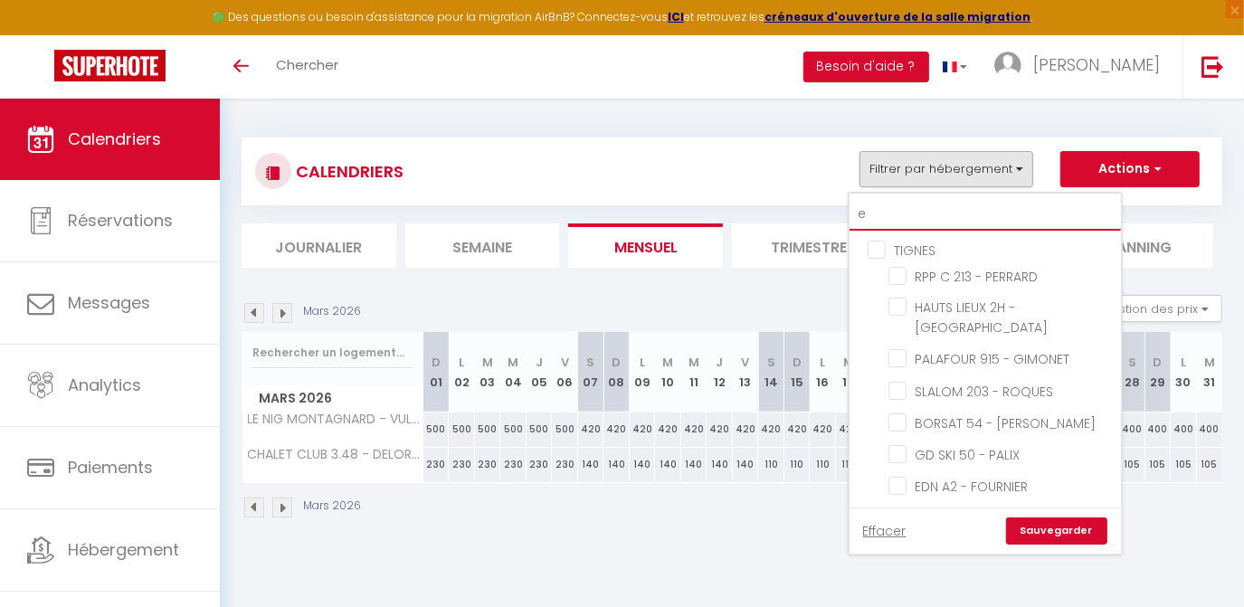
checkbox input "true"
checkbox input "false"
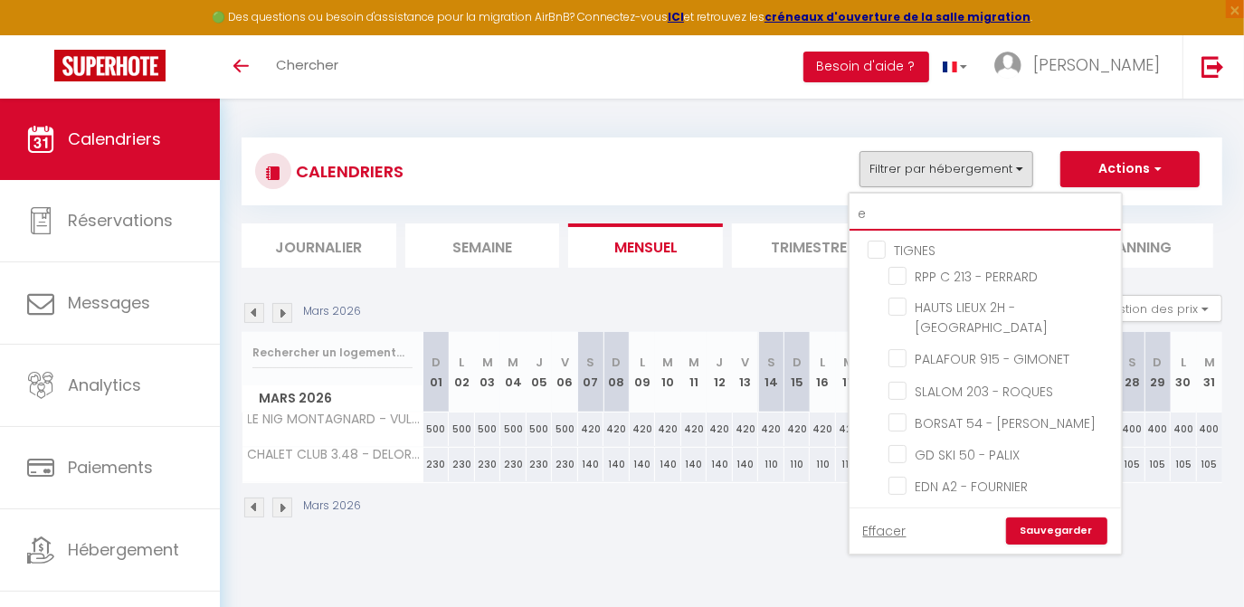
checkbox input "false"
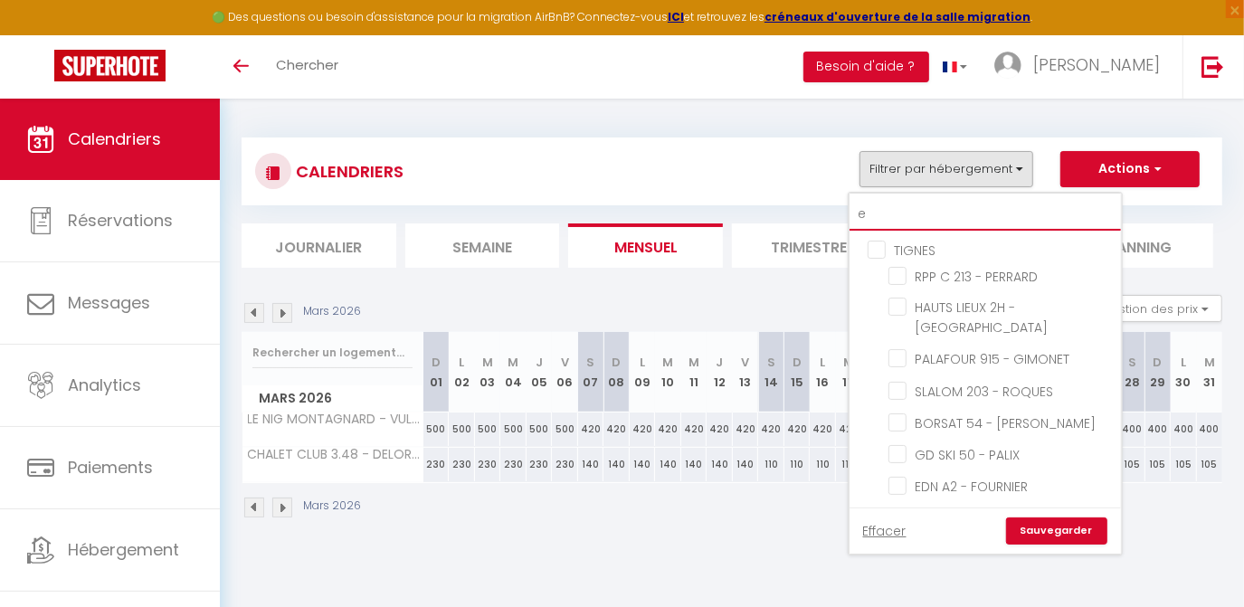
checkbox input "false"
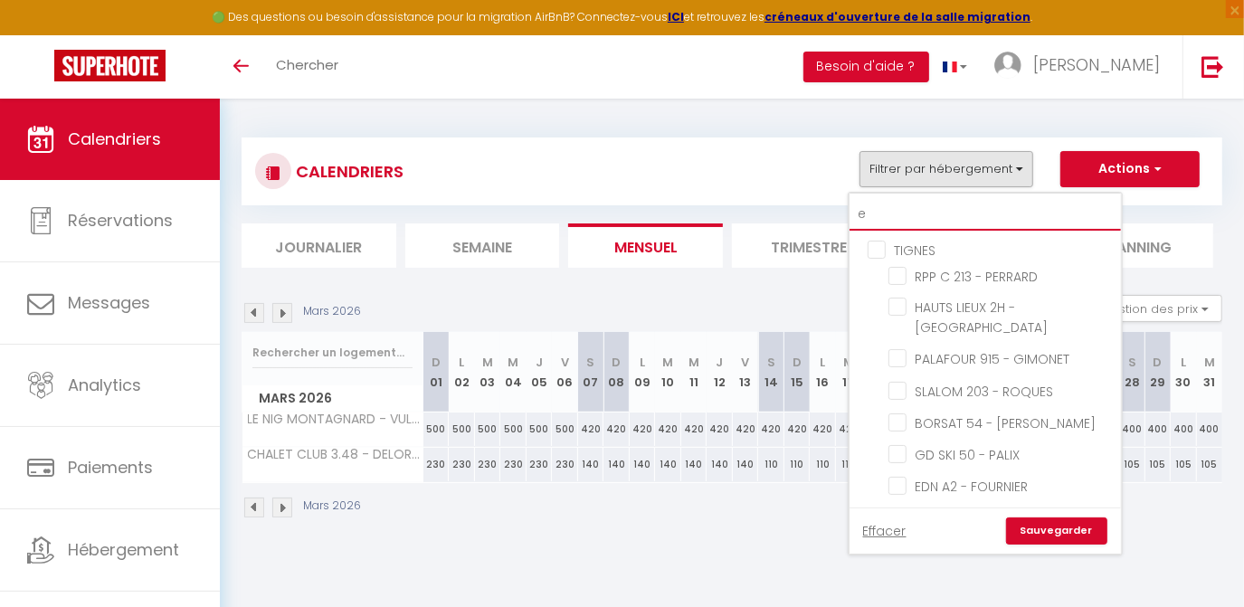
checkbox input "false"
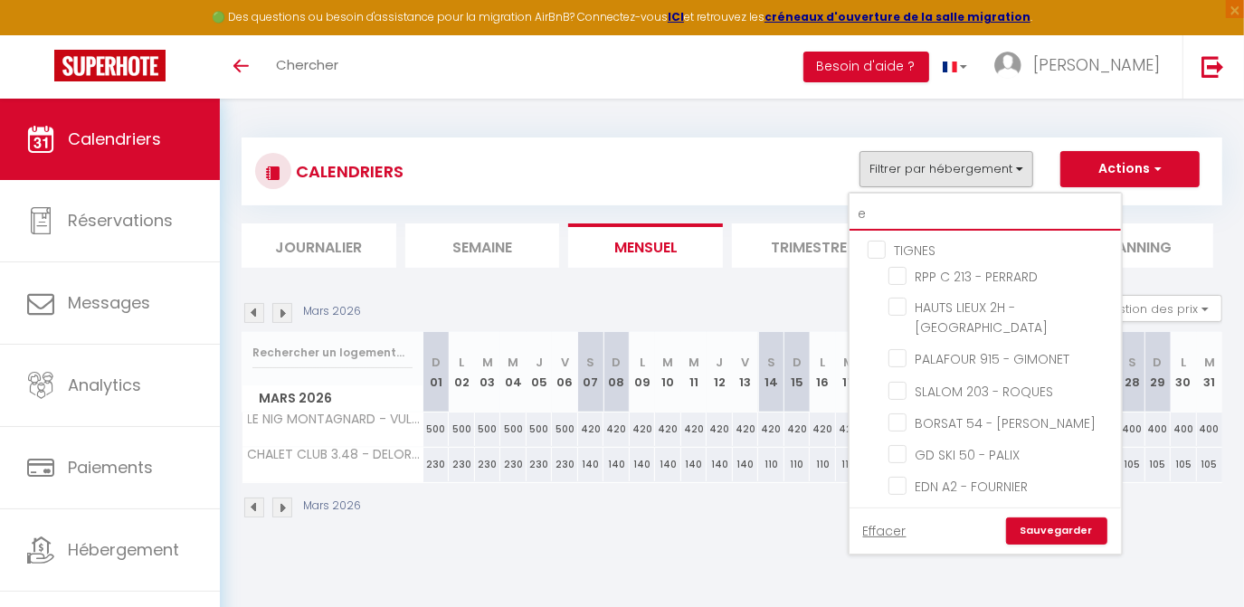
checkbox input "false"
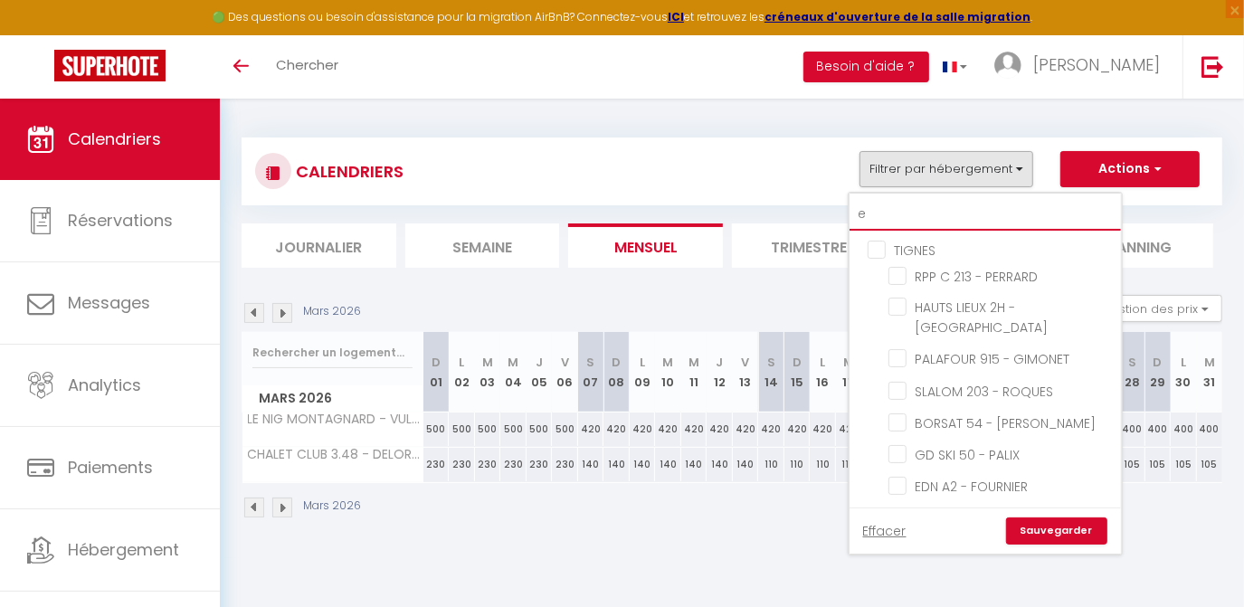
checkbox input "false"
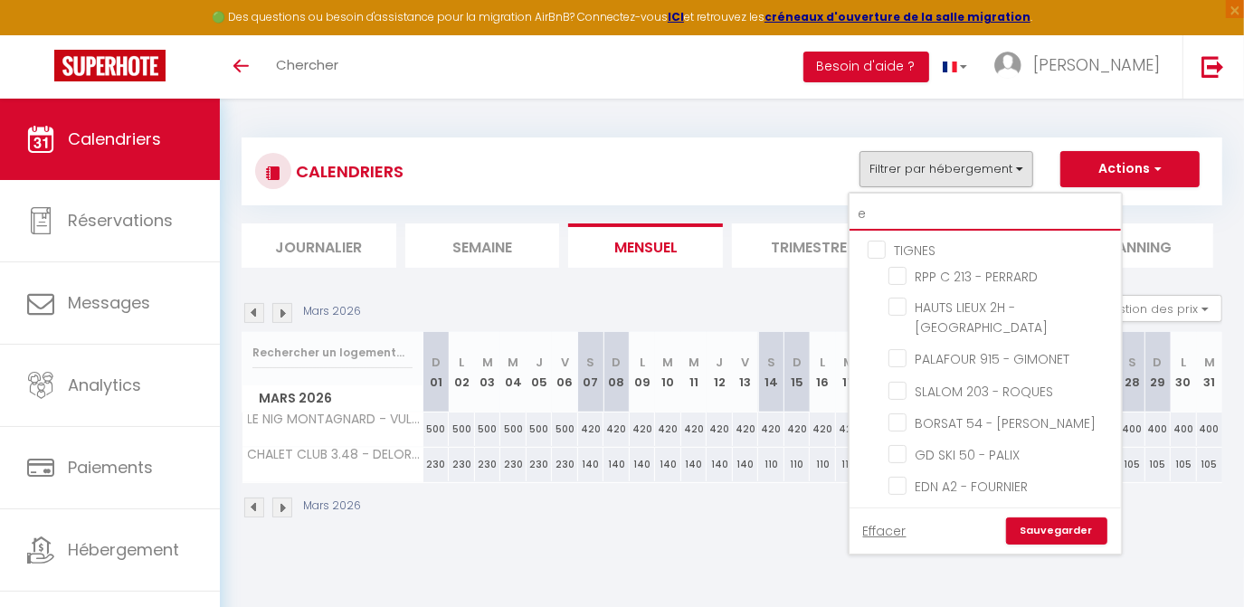
checkbox input "false"
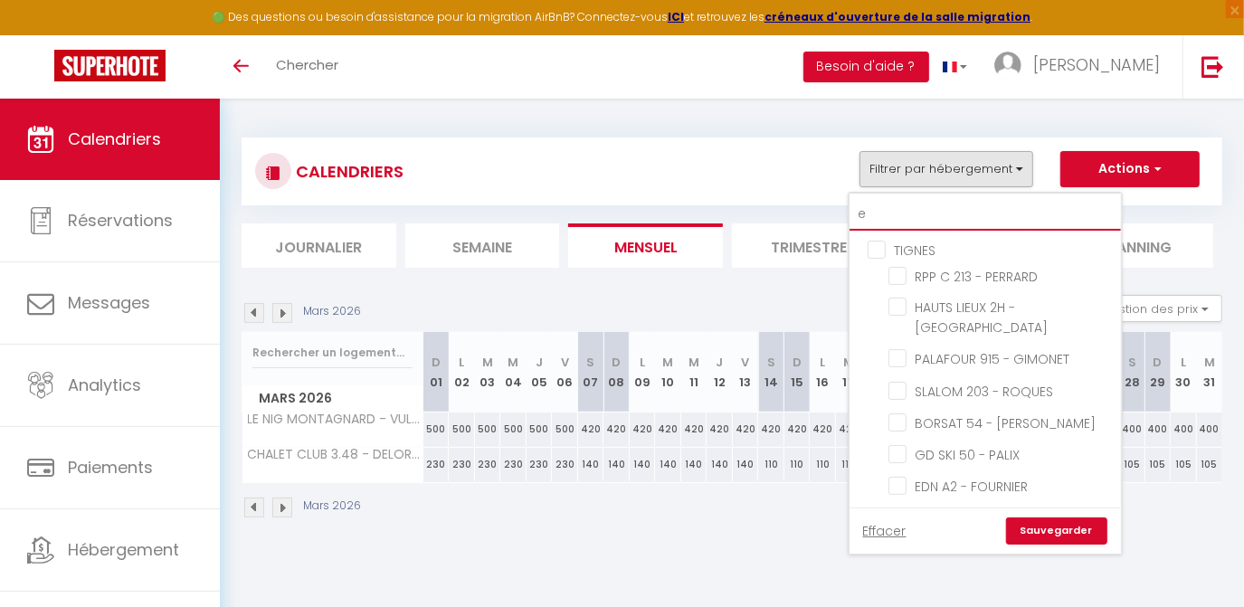
checkbox input "false"
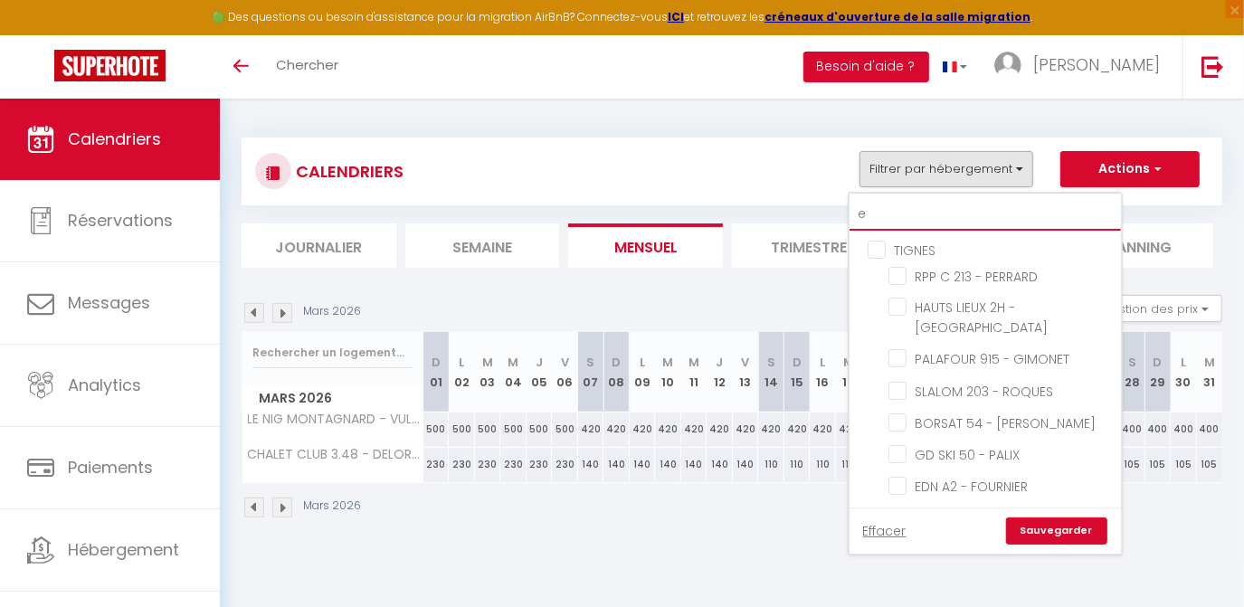
checkbox input "false"
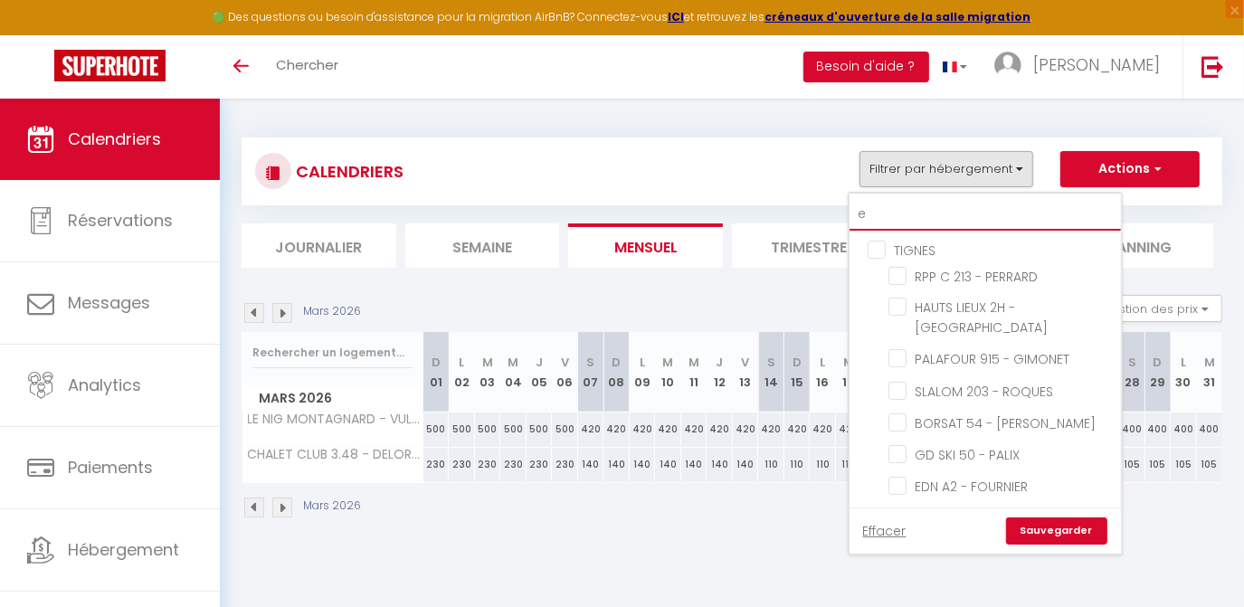
checkbox input "false"
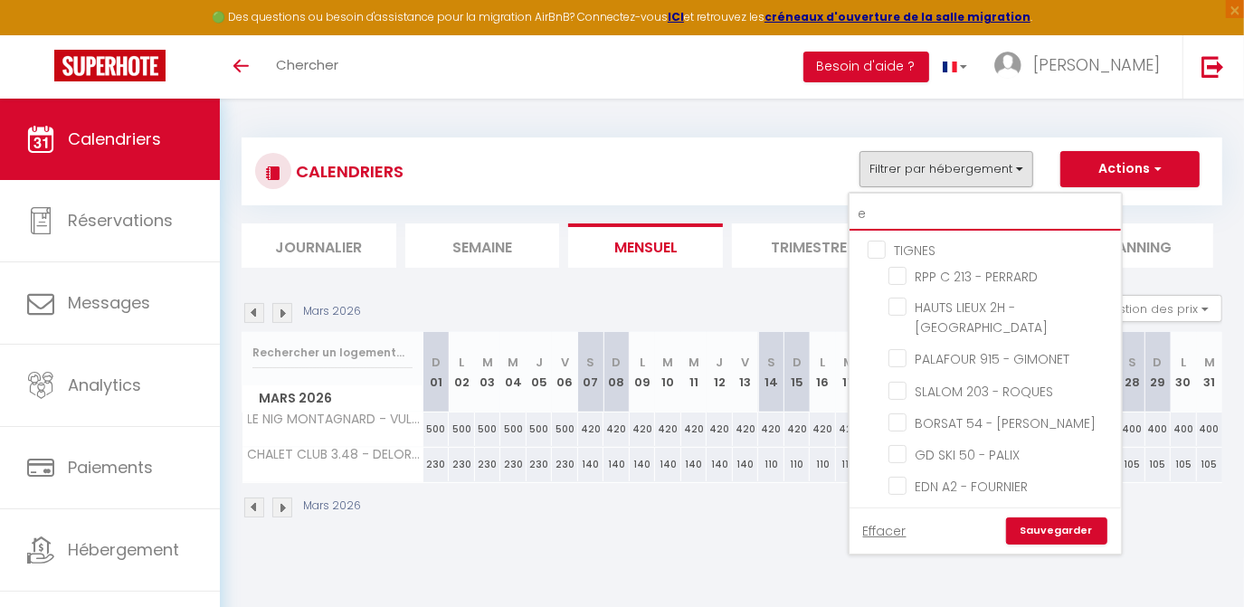
checkbox input "false"
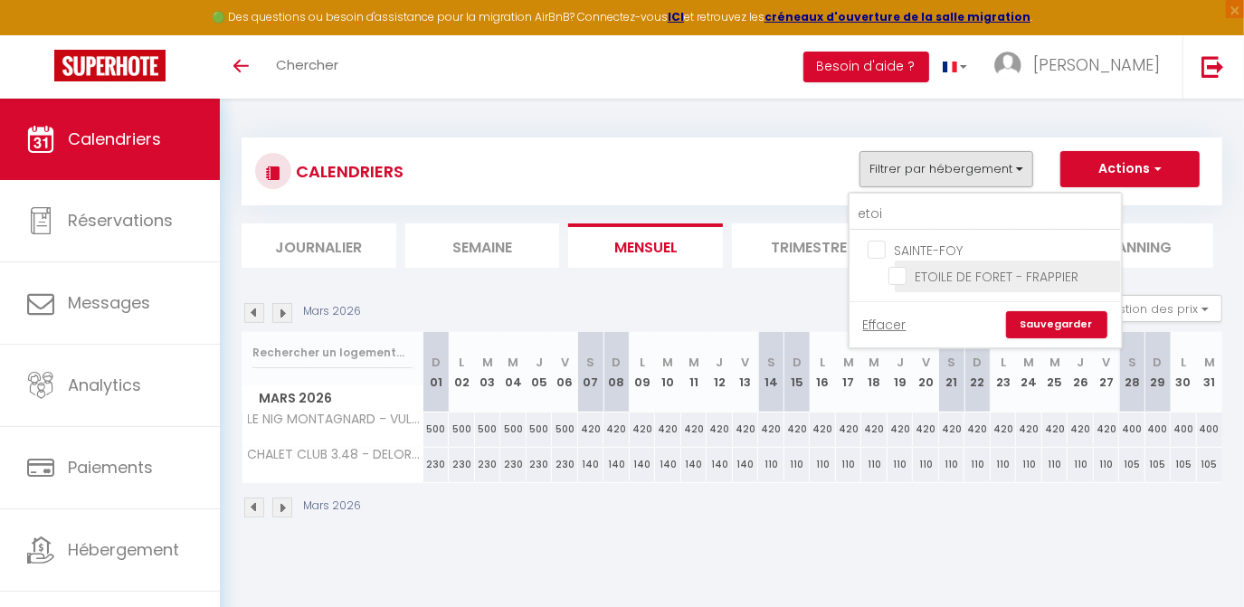
click at [898, 281] on input "ETOILE DE FORET - FRAPPIER" at bounding box center [1001, 275] width 226 height 18
click at [1049, 327] on link "Sauvegarder" at bounding box center [1056, 324] width 101 height 27
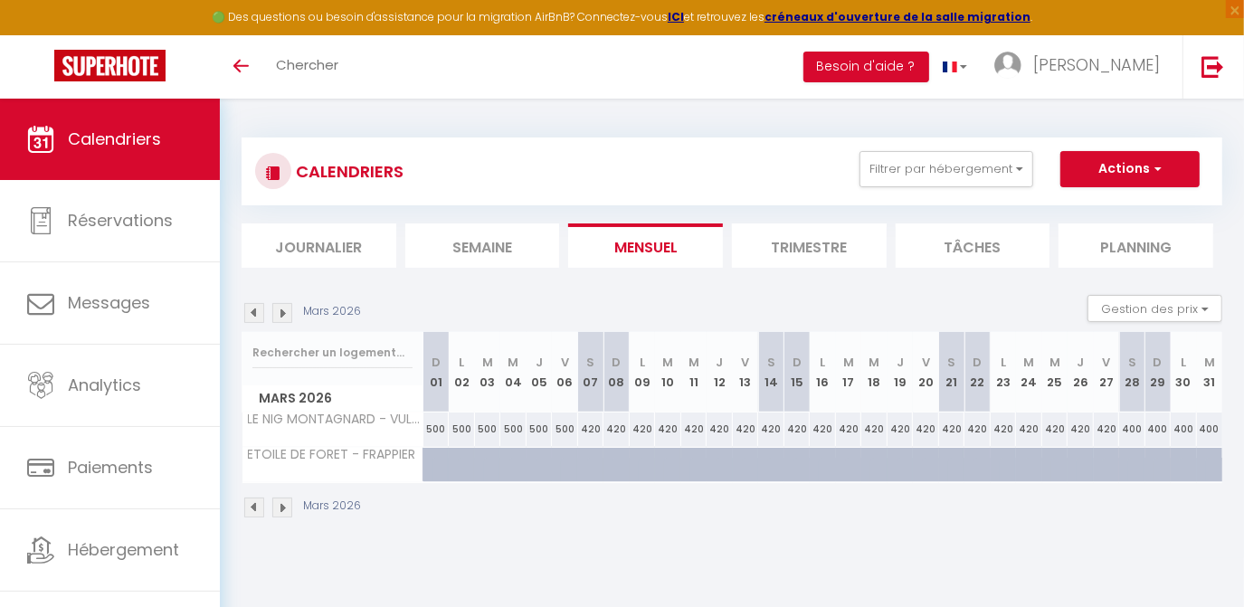
click at [284, 311] on img at bounding box center [282, 313] width 20 height 20
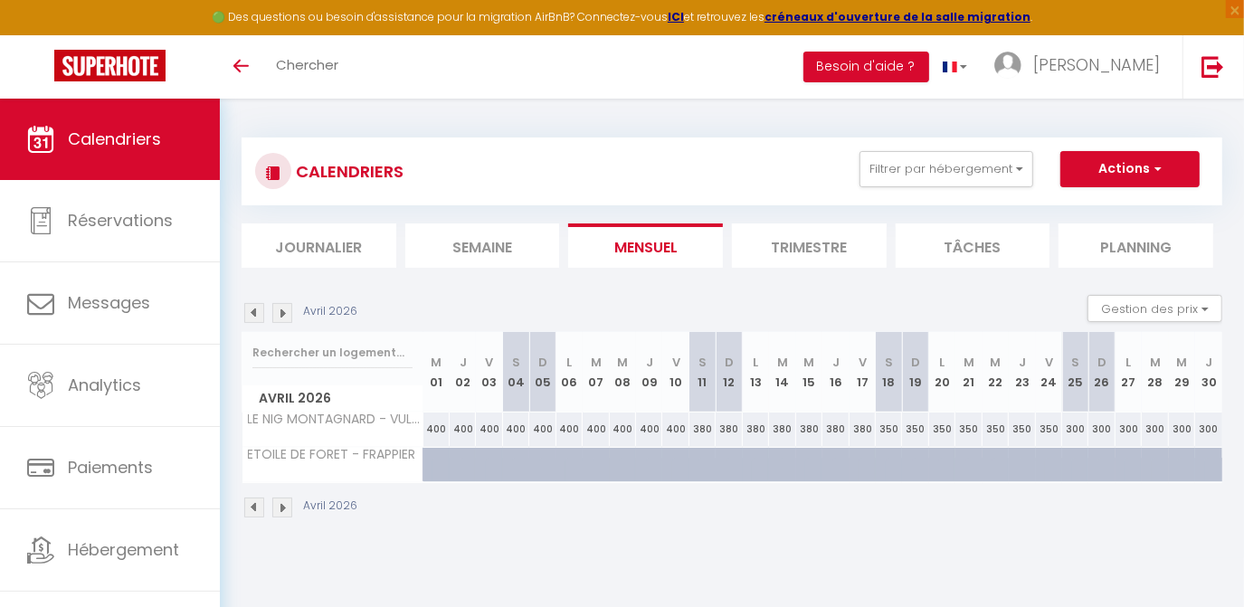
click at [244, 311] on img at bounding box center [254, 313] width 20 height 20
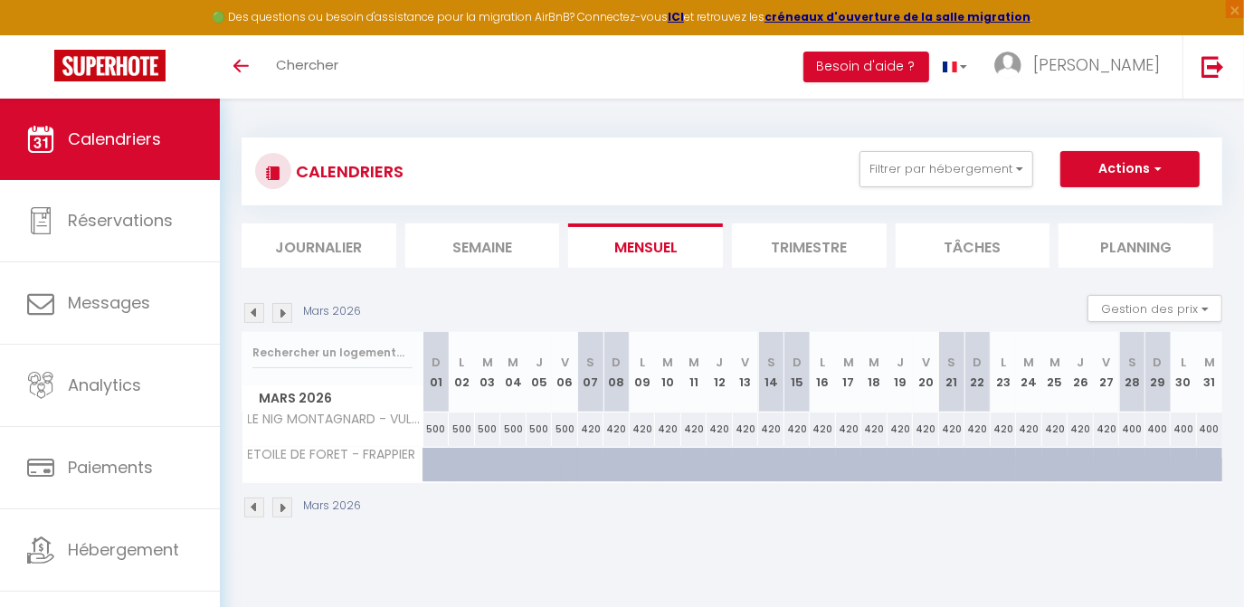
click at [248, 313] on img at bounding box center [254, 313] width 20 height 20
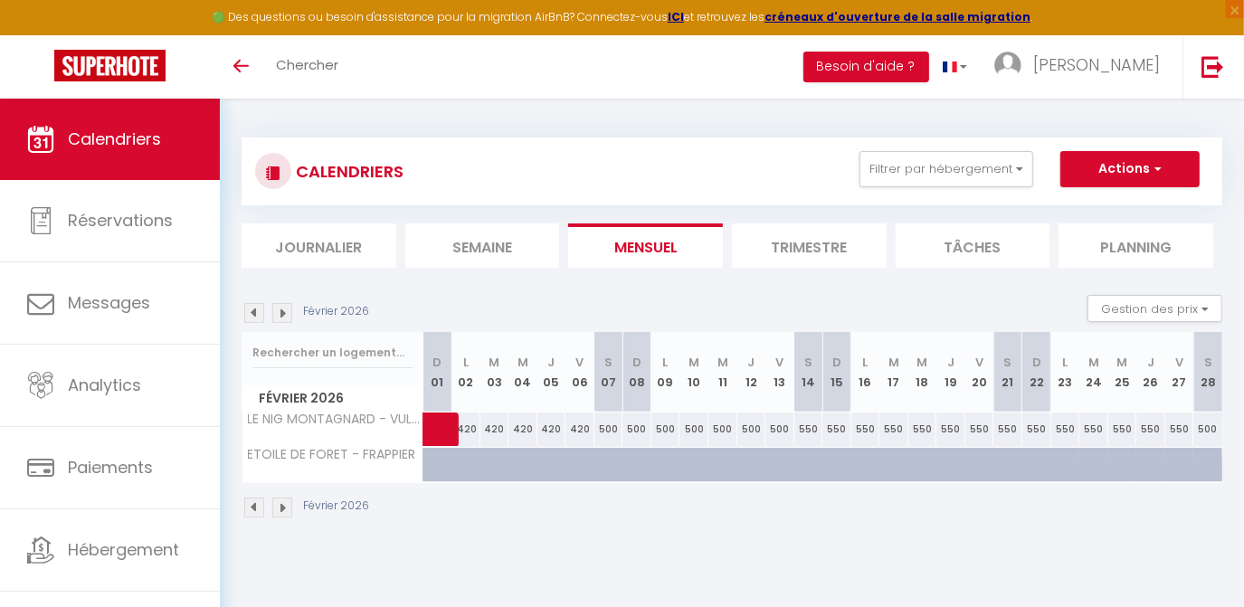
click at [248, 313] on img at bounding box center [254, 313] width 20 height 20
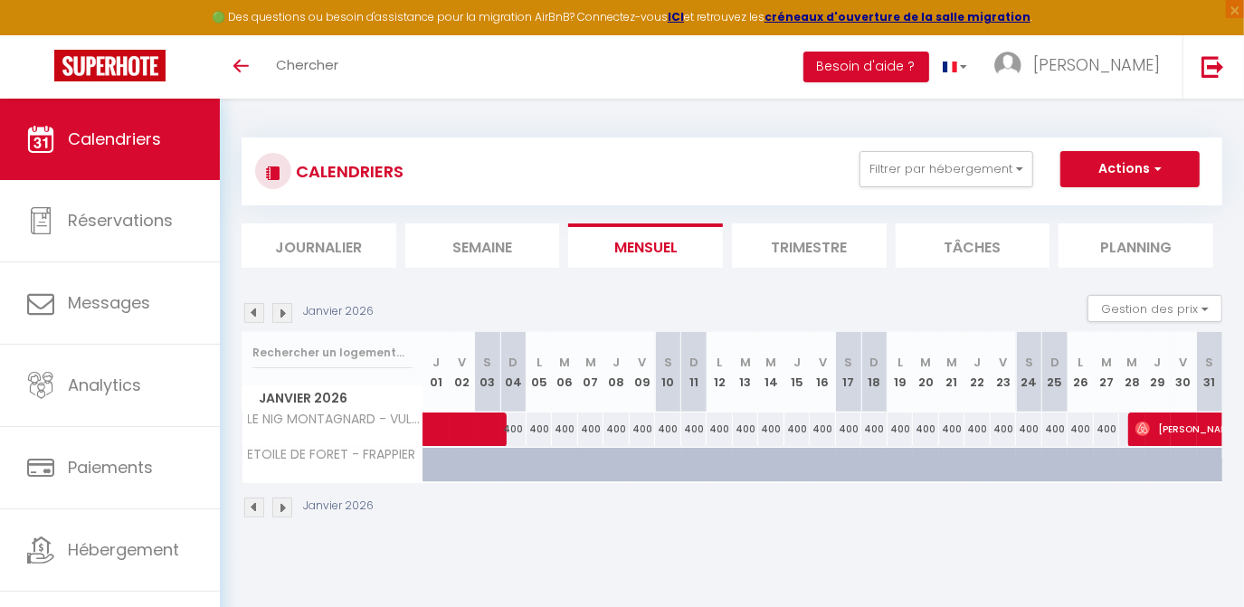
click at [248, 313] on img at bounding box center [254, 313] width 20 height 20
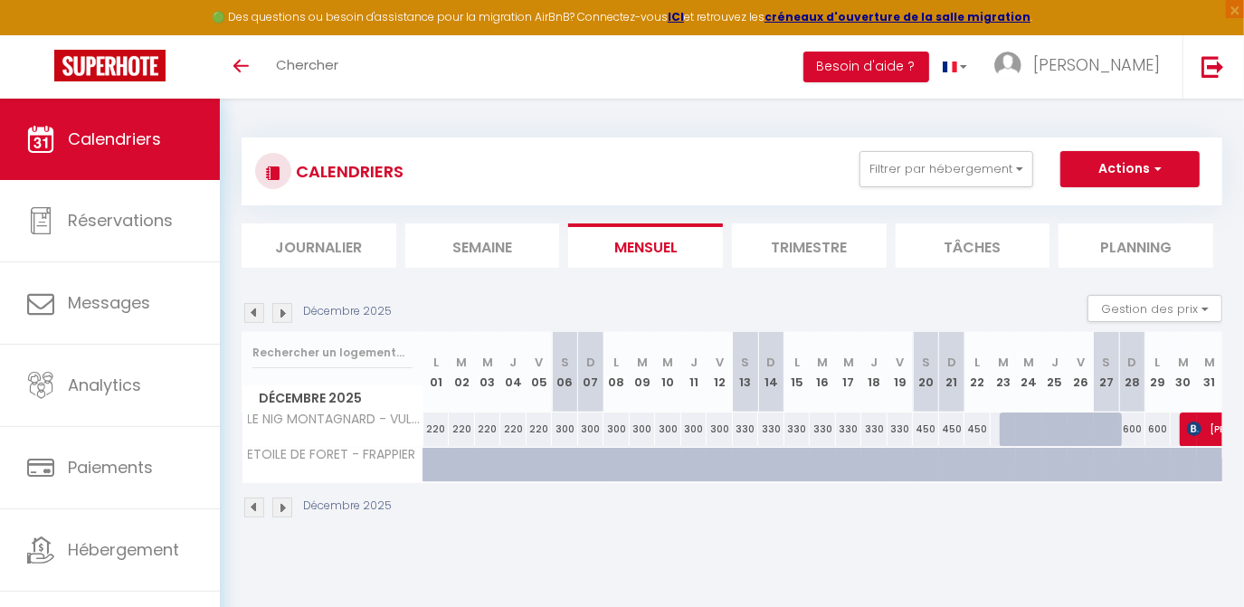
click at [263, 313] on img at bounding box center [254, 313] width 20 height 20
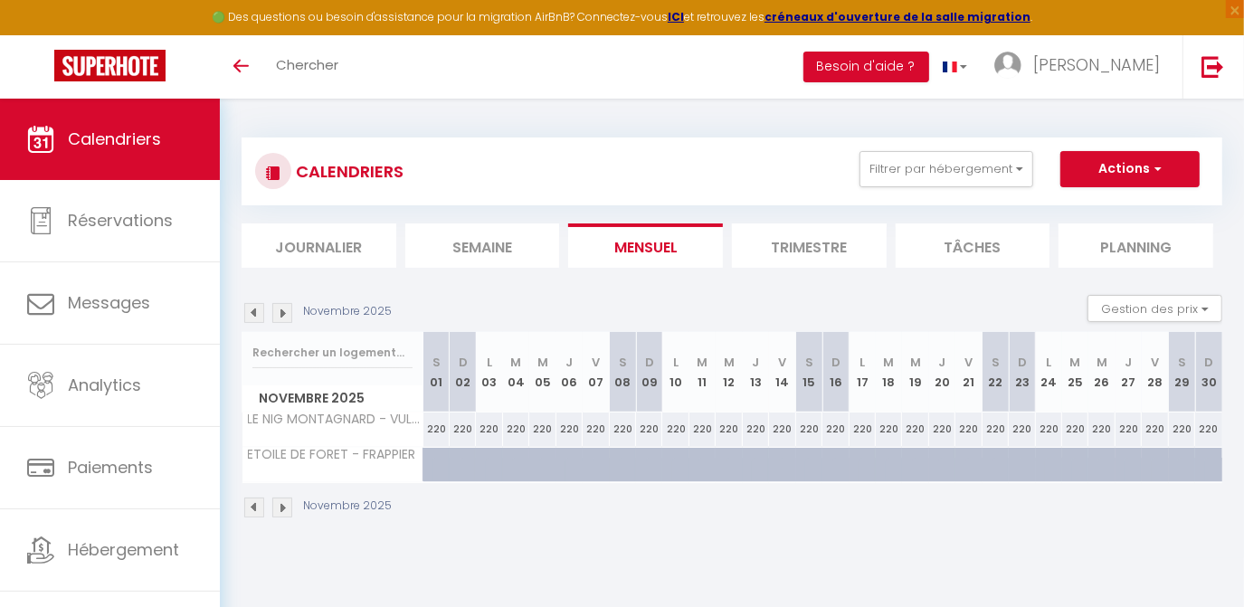
click at [287, 315] on img at bounding box center [282, 313] width 20 height 20
